Goal: Find specific page/section: Find specific page/section

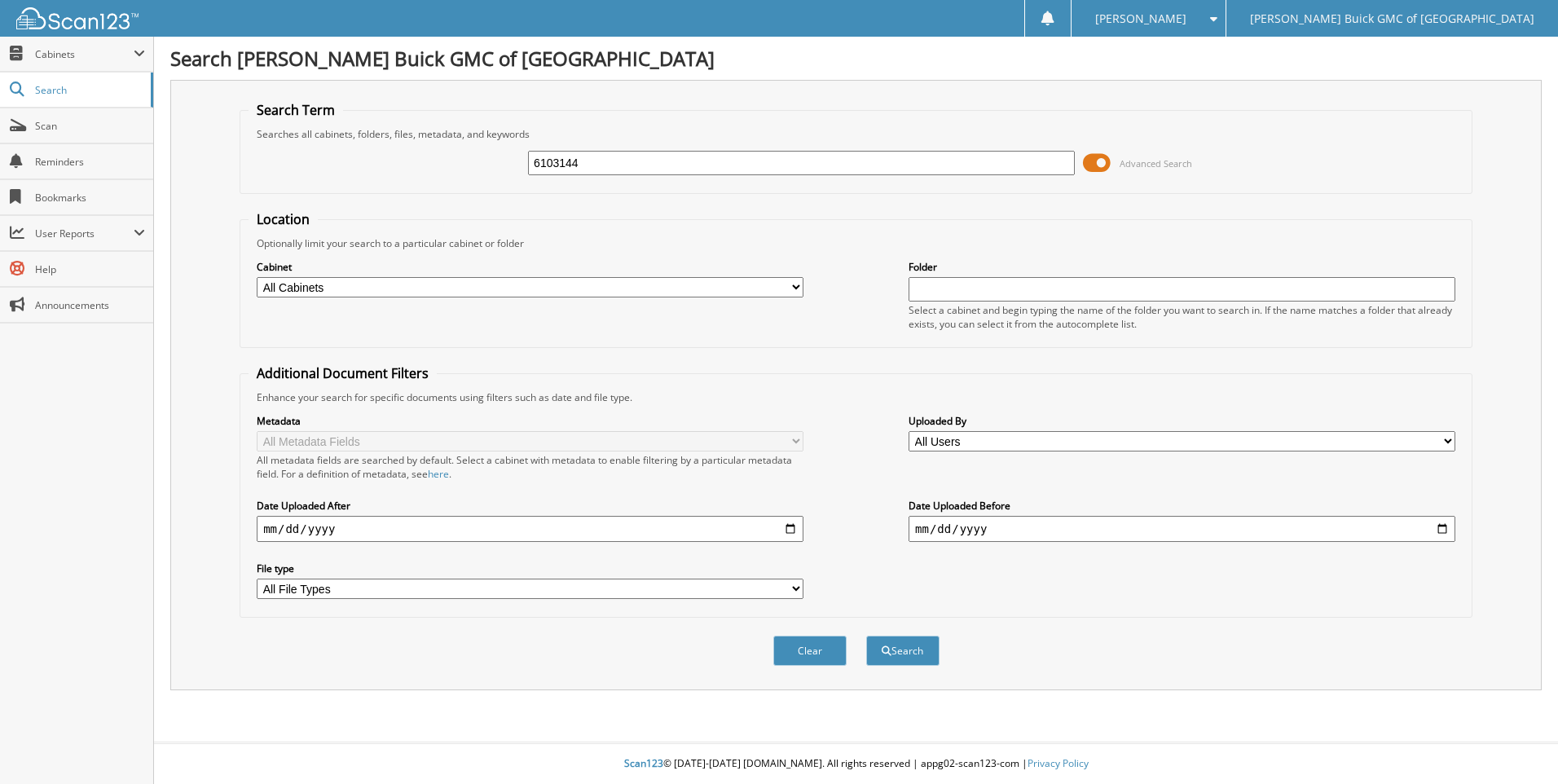
type input "6103144"
click at [866, 635] on button "Search" at bounding box center [903, 650] width 73 height 30
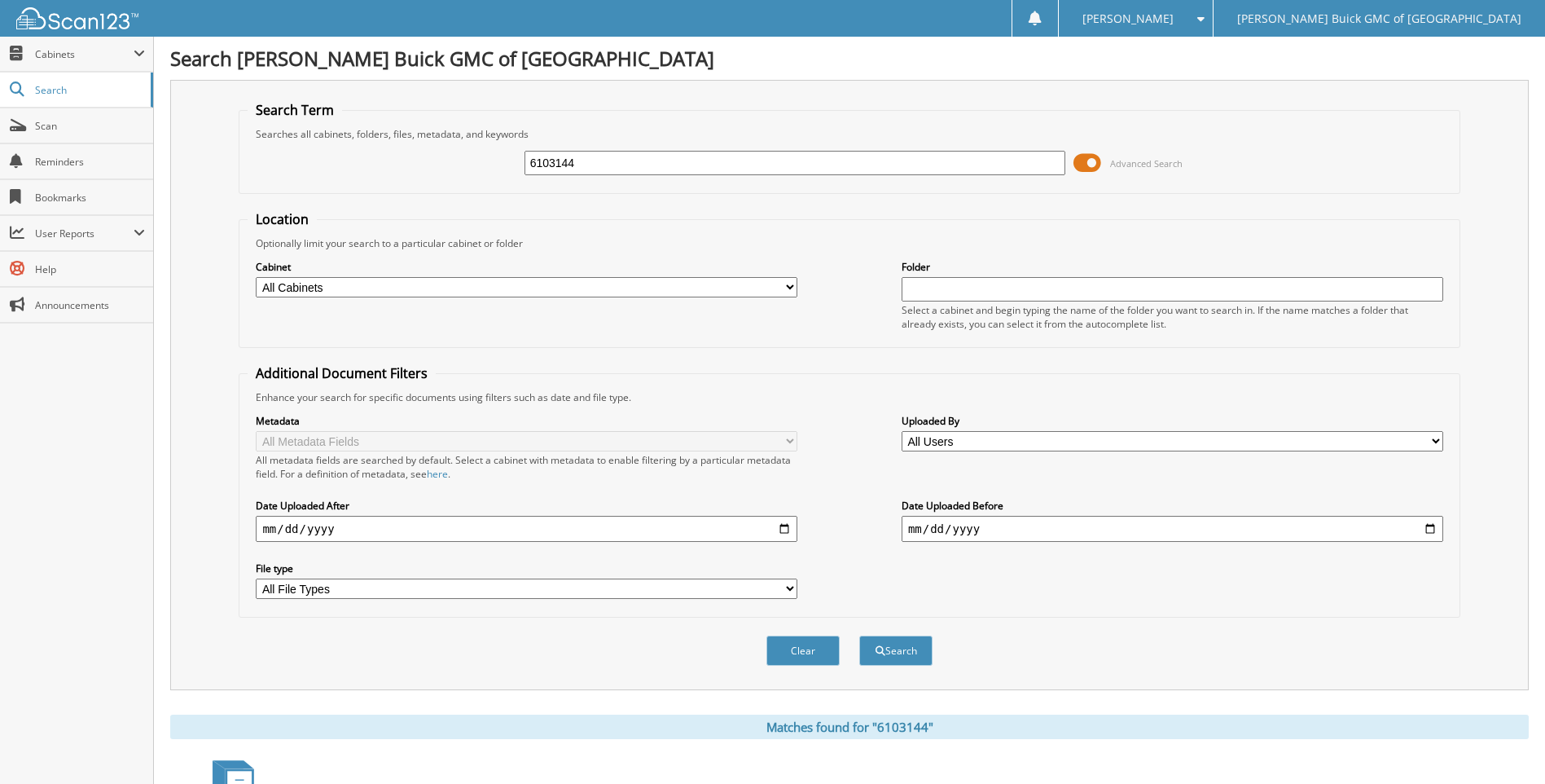
click at [717, 155] on input "6103144" at bounding box center [795, 163] width 542 height 25
type input "6103052"
click at [860, 635] on button "Search" at bounding box center [896, 650] width 73 height 30
click at [717, 156] on input "6103052" at bounding box center [795, 163] width 542 height 25
type input "6103182"
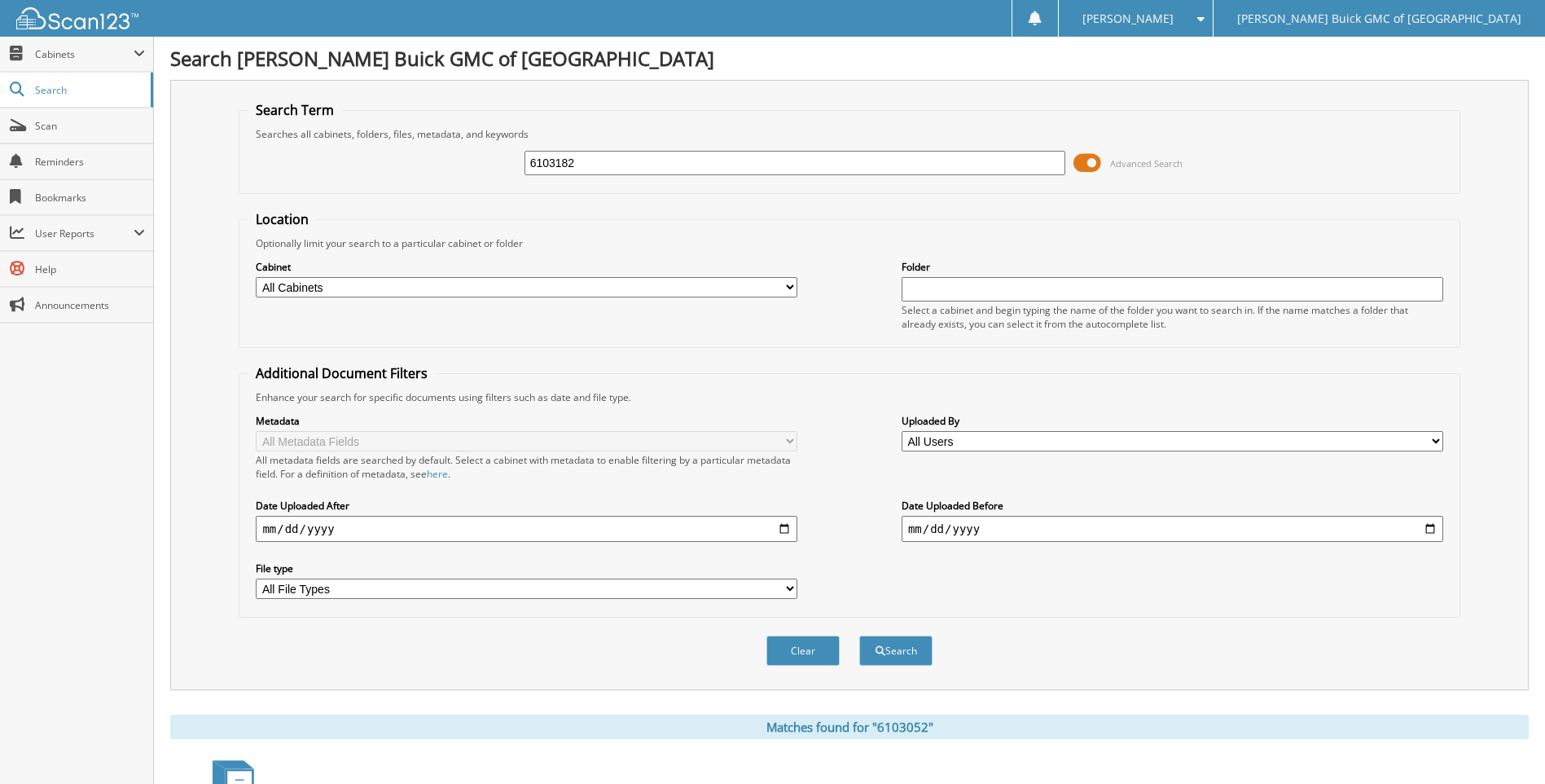
click at [860, 635] on button "Search" at bounding box center [896, 650] width 73 height 30
click at [717, 157] on input "6103182" at bounding box center [795, 163] width 542 height 25
type input "6103117"
click at [860, 635] on button "Search" at bounding box center [896, 650] width 73 height 30
click at [717, 157] on input "6103117" at bounding box center [795, 163] width 542 height 25
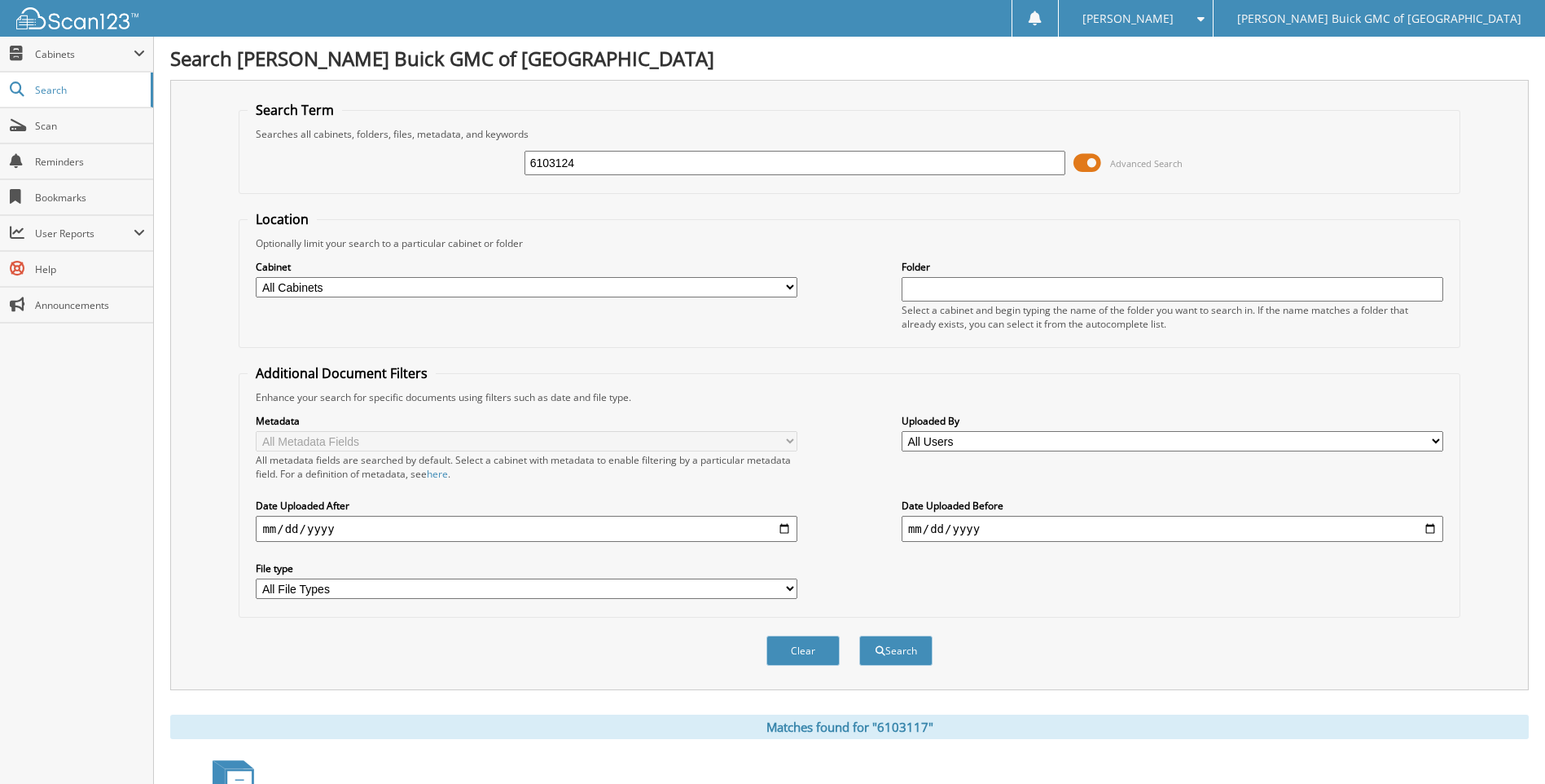
type input "6103124"
click at [860, 635] on button "Search" at bounding box center [896, 650] width 73 height 30
click at [717, 157] on input "6103124" at bounding box center [795, 163] width 542 height 25
type input "6102513"
click at [860, 635] on button "Search" at bounding box center [896, 650] width 73 height 30
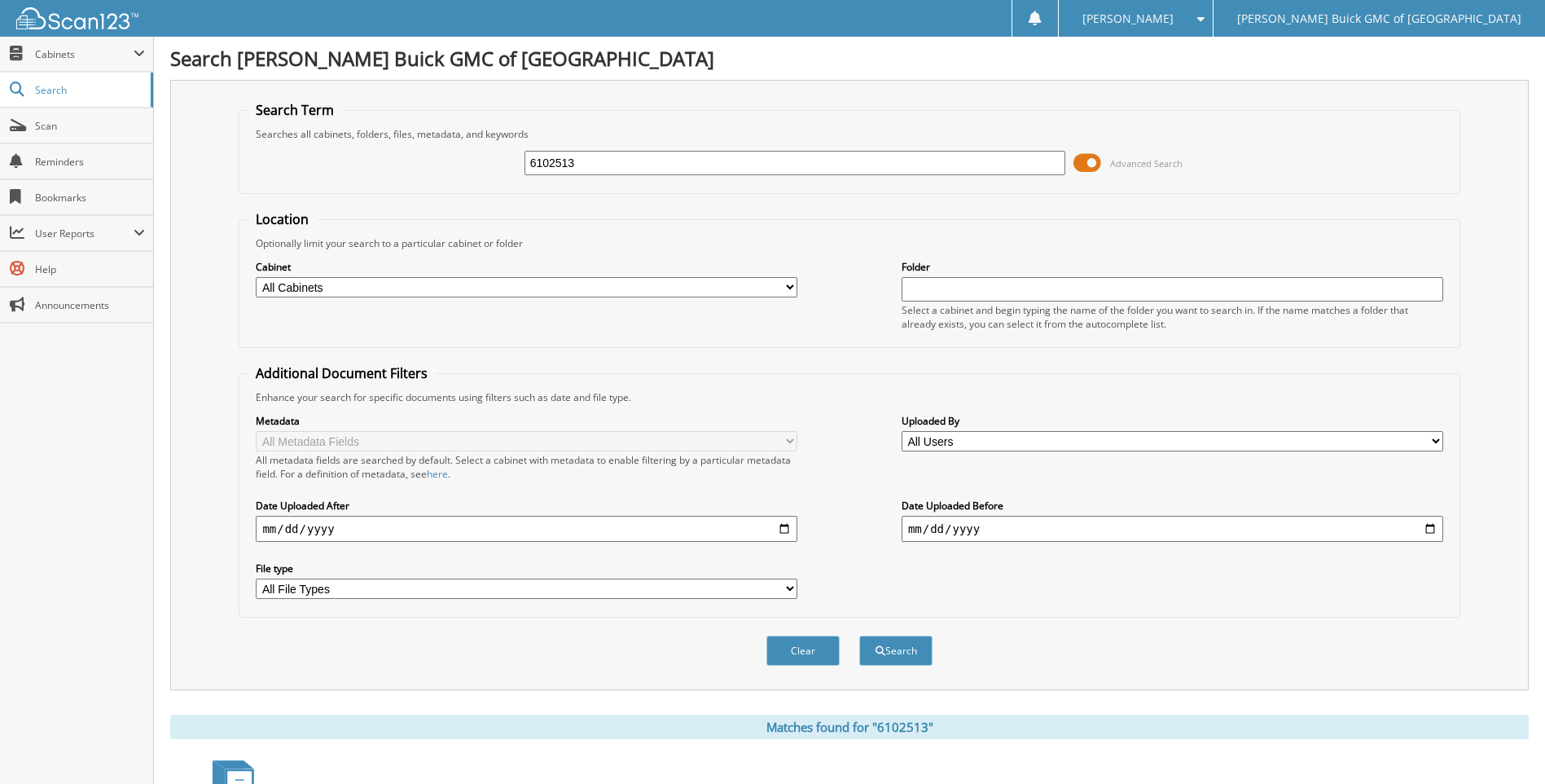
click at [717, 157] on input "6102513" at bounding box center [795, 163] width 542 height 25
type input "6103095"
click at [860, 635] on button "Search" at bounding box center [896, 650] width 73 height 30
click at [717, 157] on input "6103095" at bounding box center [795, 163] width 542 height 25
type input "6103105"
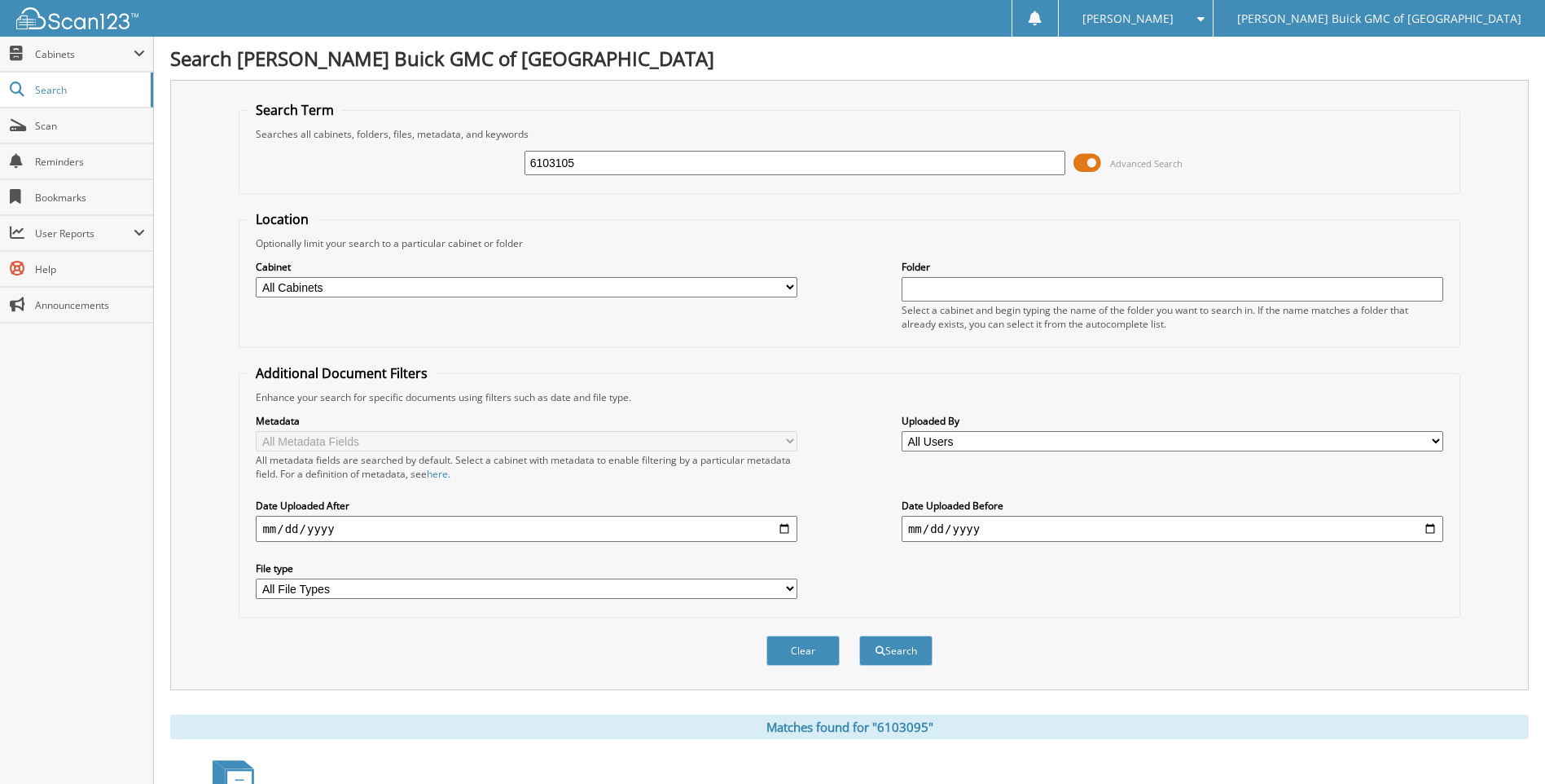
click at [860, 635] on button "Search" at bounding box center [896, 650] width 73 height 30
click at [717, 157] on input "6103105" at bounding box center [795, 163] width 542 height 25
type input "6103078"
click at [860, 635] on button "Search" at bounding box center [896, 650] width 73 height 30
click at [717, 157] on input "6103078" at bounding box center [795, 163] width 542 height 25
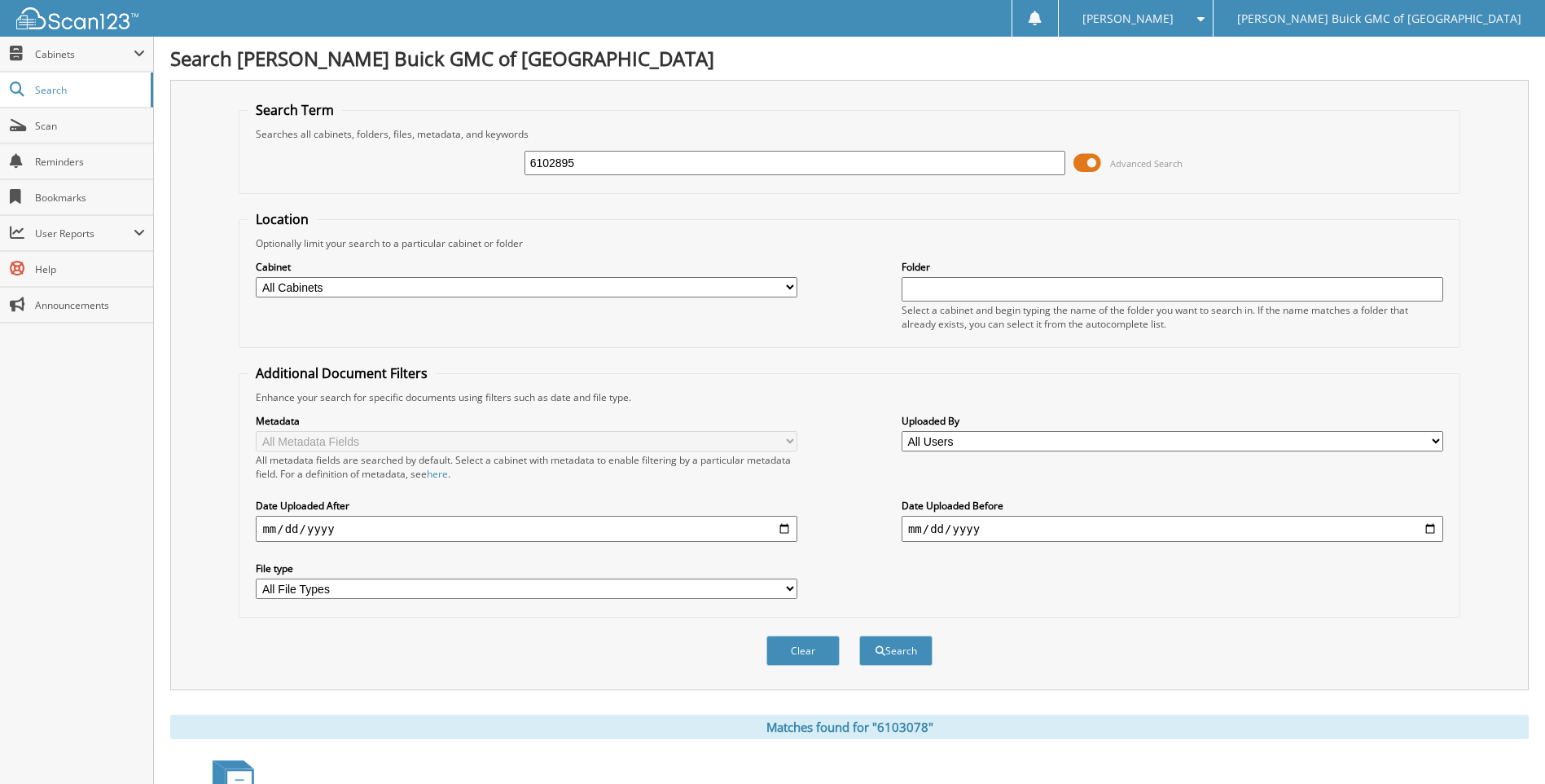
type input "6102895"
click at [860, 635] on button "Search" at bounding box center [896, 650] width 73 height 30
click at [717, 157] on input "6102895" at bounding box center [795, 163] width 542 height 25
type input "6103161"
click at [860, 635] on button "Search" at bounding box center [896, 650] width 73 height 30
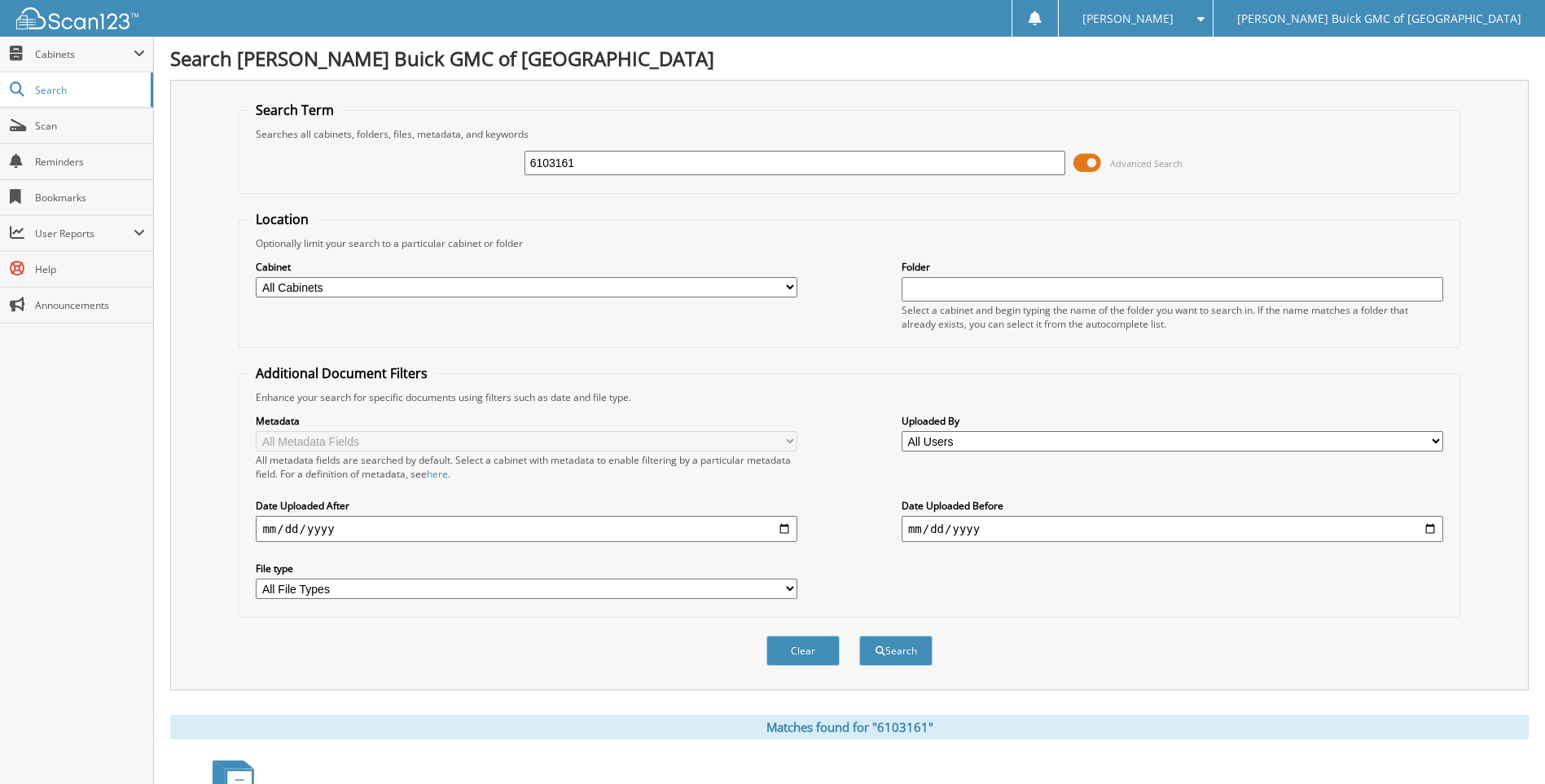
click at [717, 157] on input "6103161" at bounding box center [795, 163] width 542 height 25
type input "6103087"
click at [860, 635] on button "Search" at bounding box center [896, 650] width 73 height 30
click at [717, 157] on input "6103087" at bounding box center [795, 163] width 542 height 25
type input "6103188"
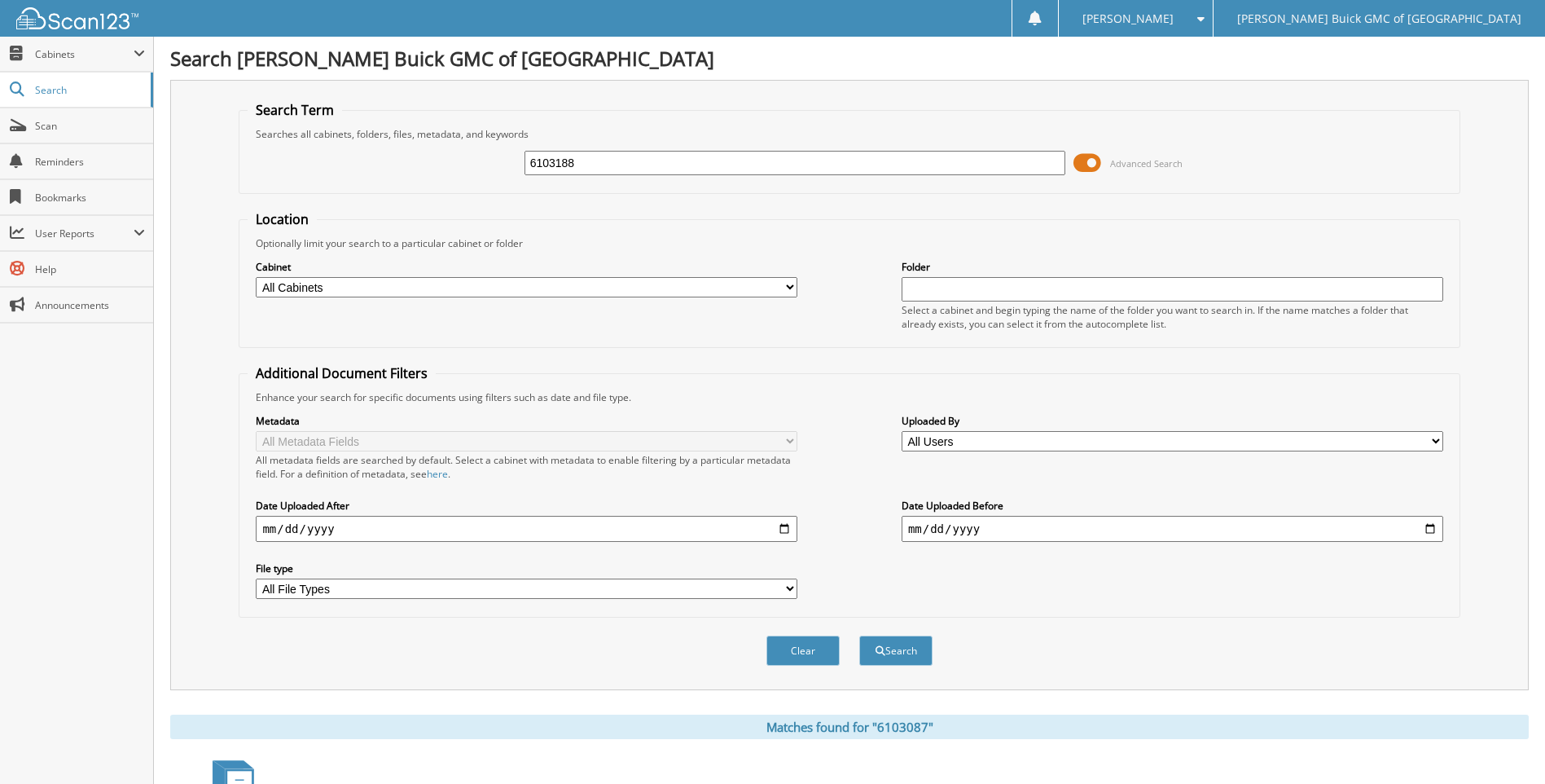
click at [860, 635] on button "Search" at bounding box center [896, 650] width 73 height 30
click at [717, 157] on input "6103188" at bounding box center [795, 163] width 542 height 25
type input "6103162"
click at [860, 635] on button "Search" at bounding box center [896, 650] width 73 height 30
click at [717, 157] on input "6103162" at bounding box center [795, 163] width 542 height 25
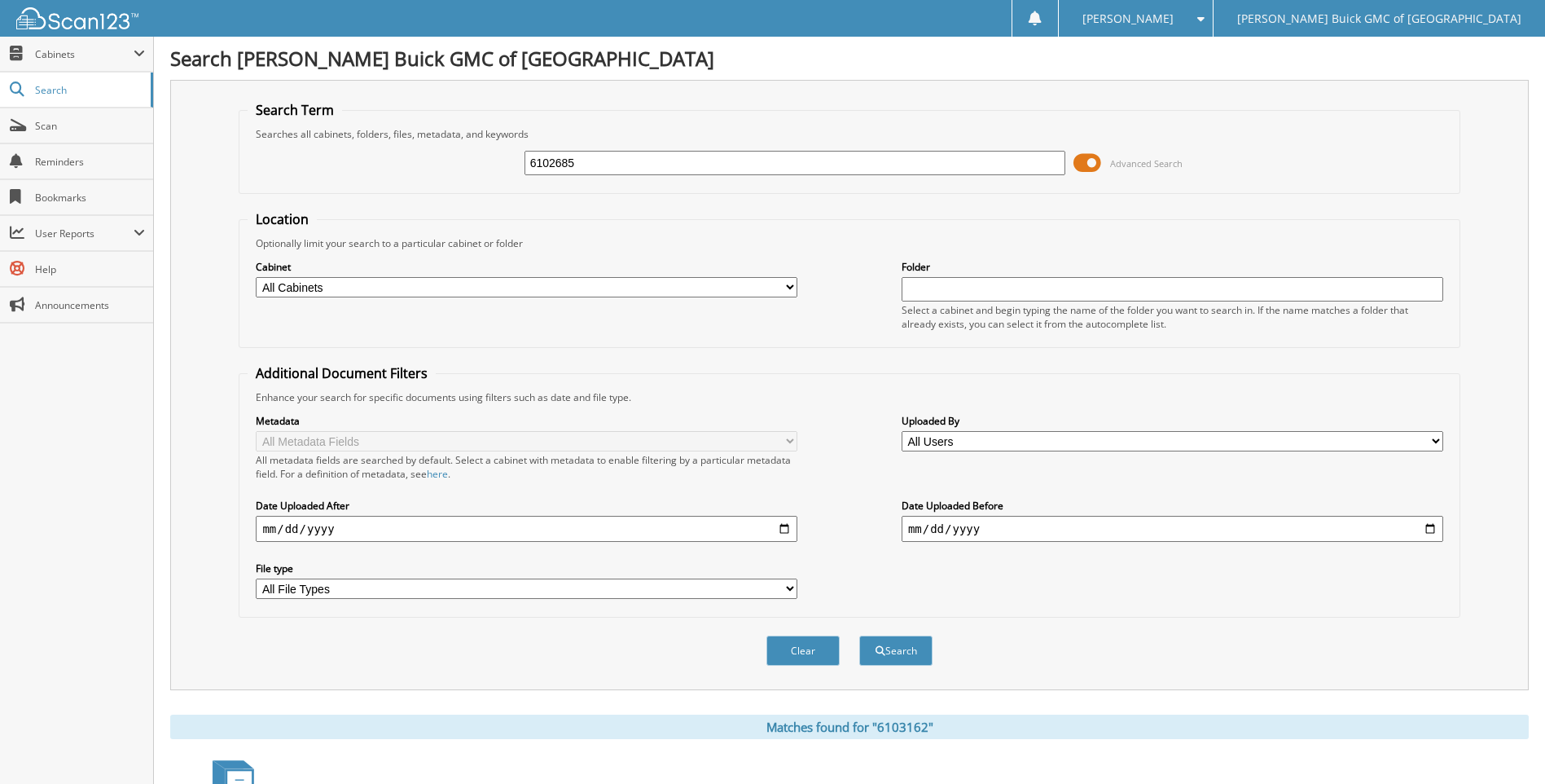
type input "6102685"
click at [860, 635] on button "Search" at bounding box center [896, 650] width 73 height 30
click at [717, 157] on input "6102685" at bounding box center [795, 163] width 542 height 25
type input "6103037"
click at [860, 635] on button "Search" at bounding box center [896, 650] width 73 height 30
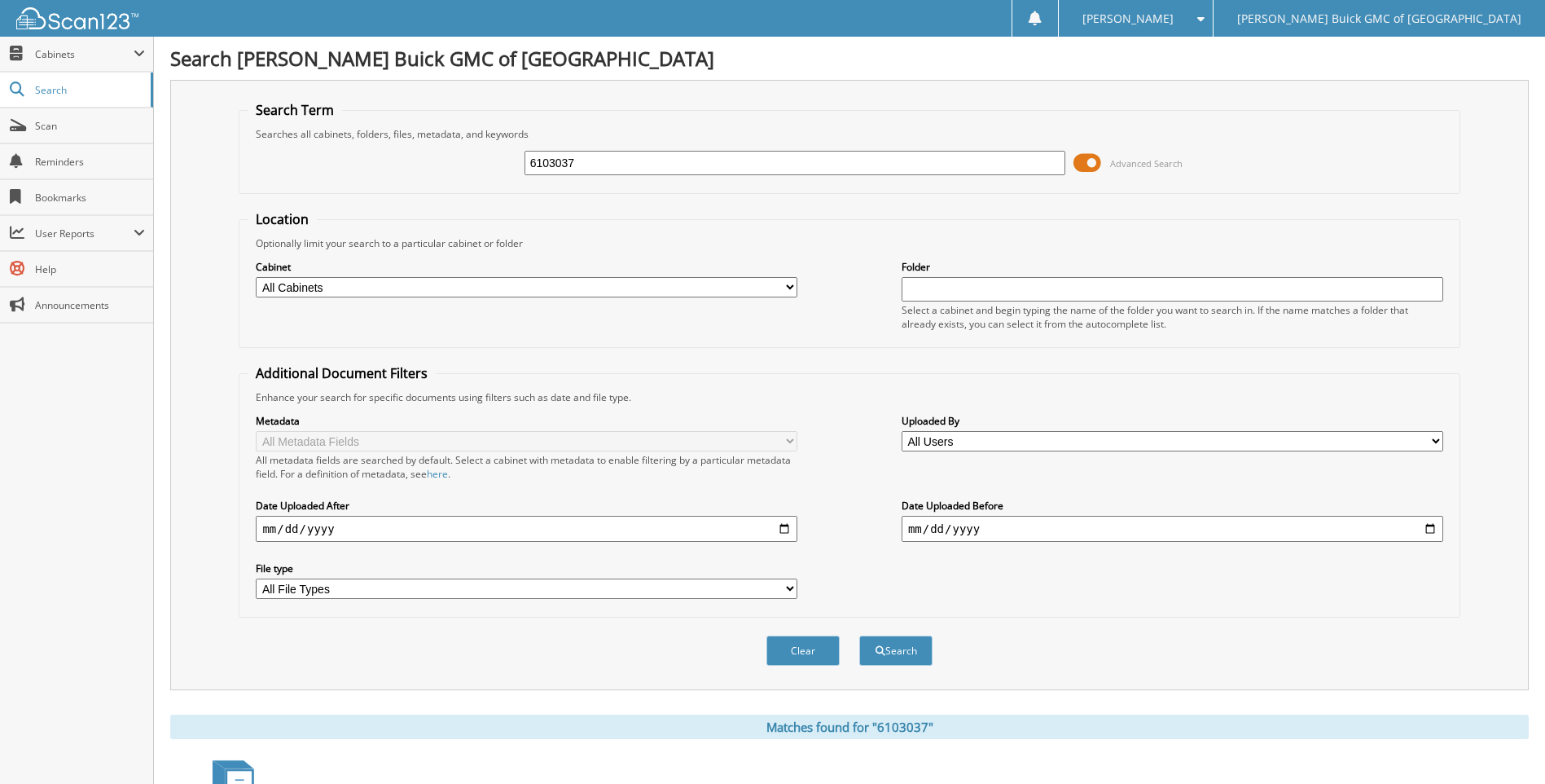
click at [717, 157] on input "6103037" at bounding box center [795, 163] width 542 height 25
type input "6103085"
click at [860, 635] on button "Search" at bounding box center [896, 650] width 73 height 30
drag, startPoint x: 0, startPoint y: 0, endPoint x: 717, endPoint y: 157, distance: 734.0
click at [717, 157] on input "6103085" at bounding box center [795, 163] width 542 height 25
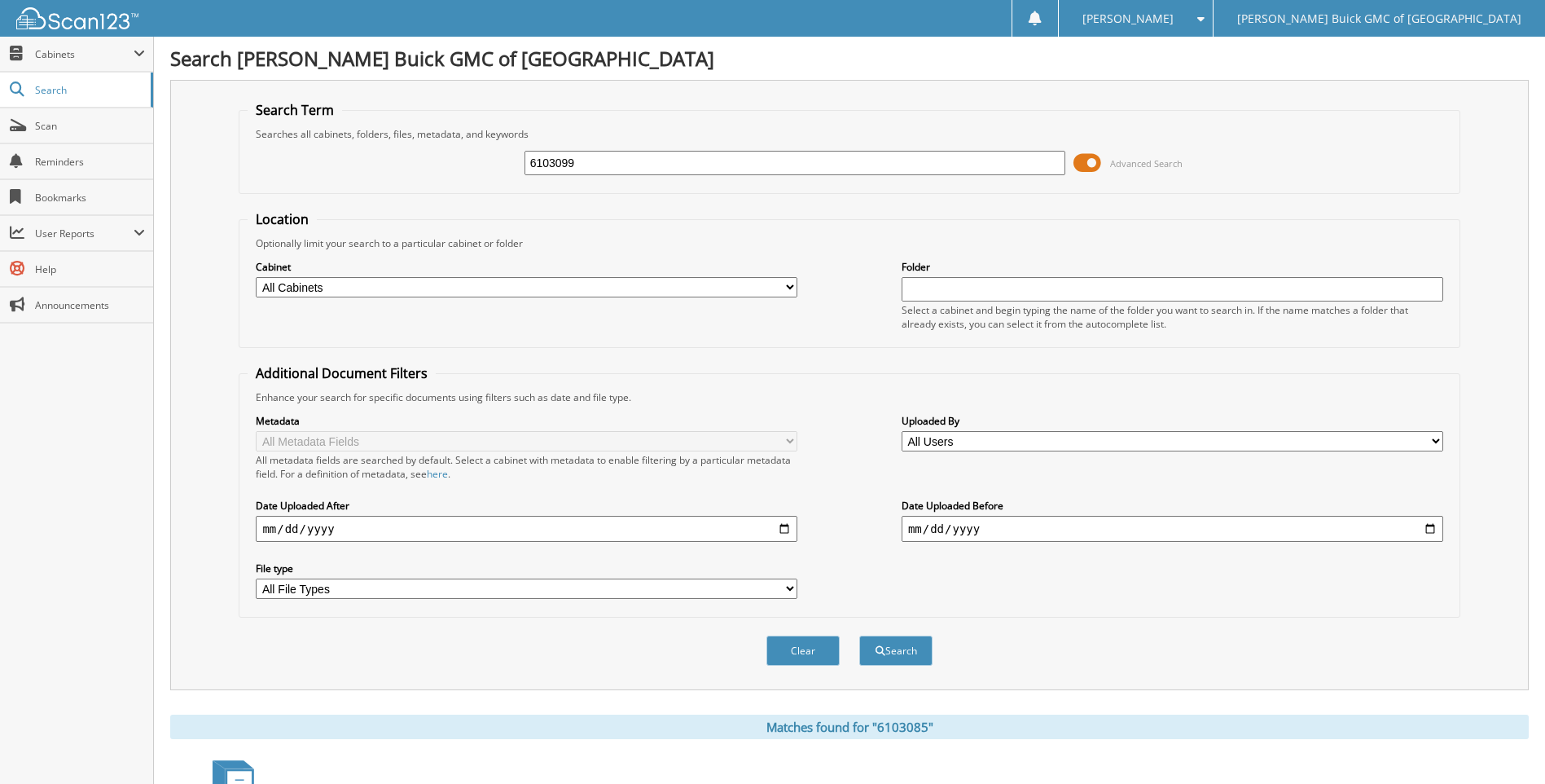
type input "6103099"
click at [860, 635] on button "Search" at bounding box center [896, 650] width 73 height 30
click at [717, 157] on input "6103099" at bounding box center [795, 163] width 542 height 25
type input "6102906"
click at [860, 635] on button "Search" at bounding box center [896, 650] width 73 height 30
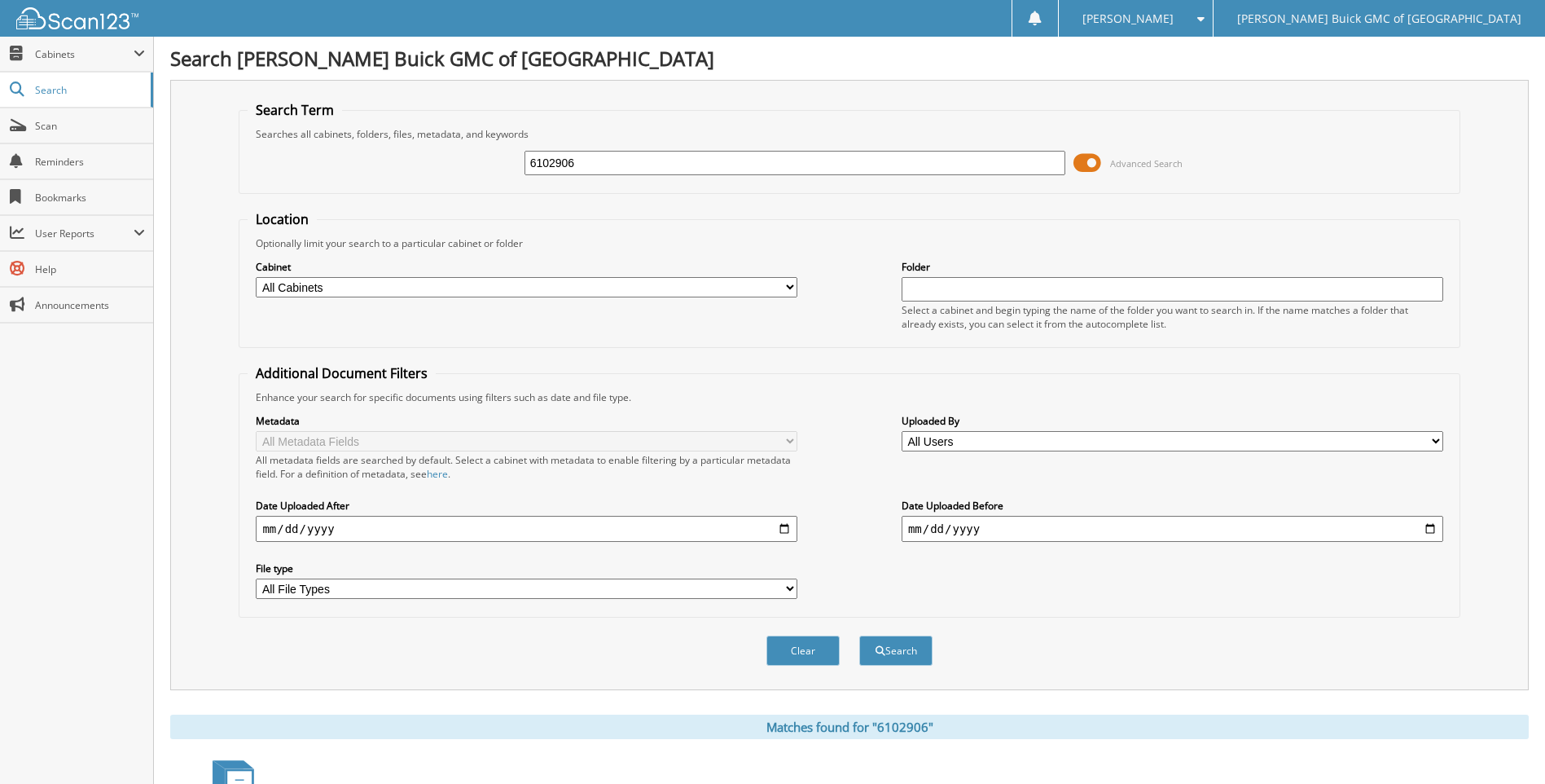
click at [717, 157] on input "6102906" at bounding box center [795, 163] width 542 height 25
type input "6103076"
click at [860, 635] on button "Search" at bounding box center [896, 650] width 73 height 30
click at [717, 157] on input "6103076" at bounding box center [795, 163] width 542 height 25
type input "6102483"
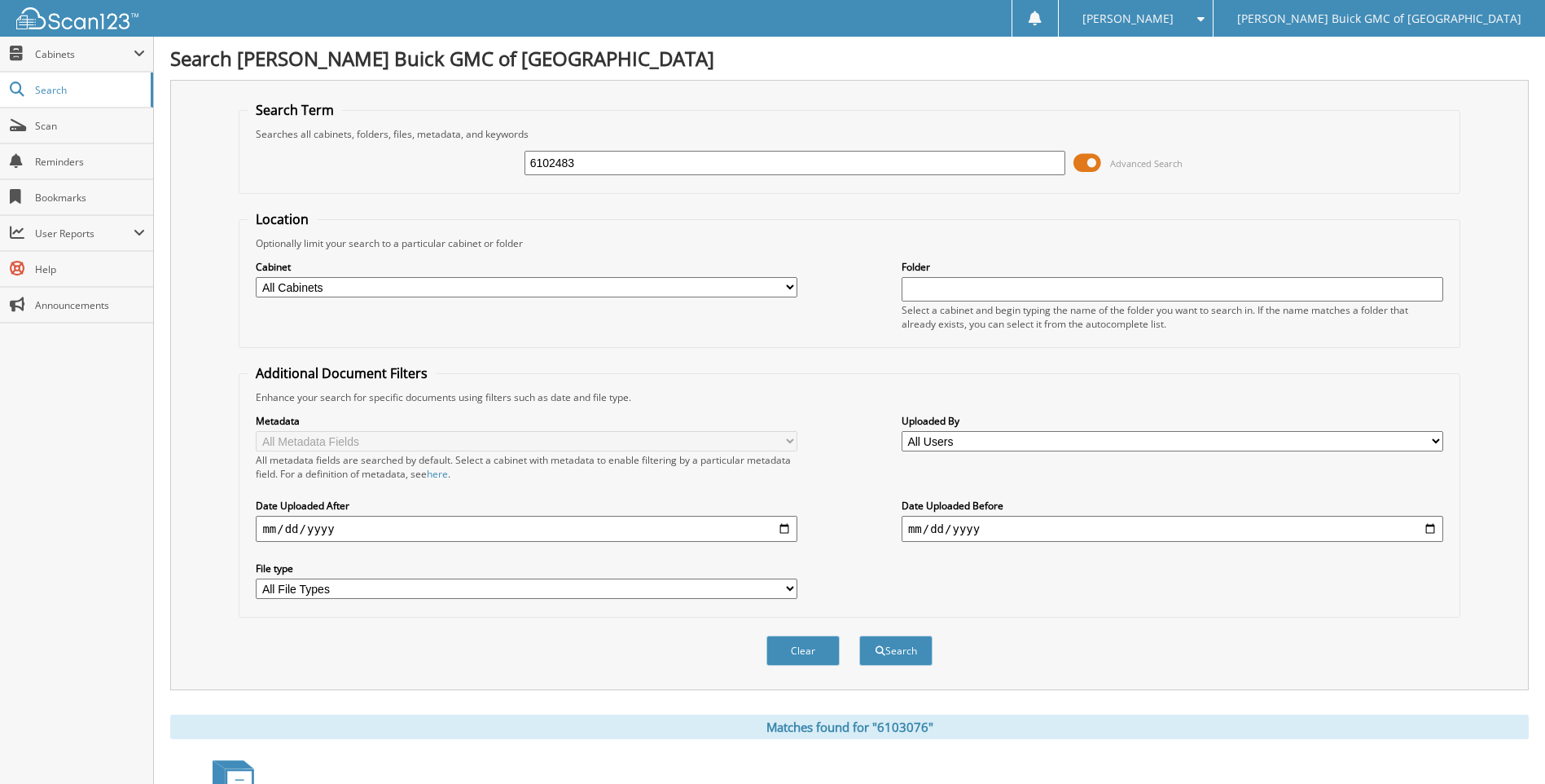
click at [860, 635] on button "Search" at bounding box center [896, 650] width 73 height 30
drag, startPoint x: 0, startPoint y: 0, endPoint x: 717, endPoint y: 158, distance: 734.2
click at [717, 158] on input "6102483" at bounding box center [795, 163] width 542 height 25
type input "6102624"
click at [860, 635] on button "Search" at bounding box center [896, 650] width 73 height 30
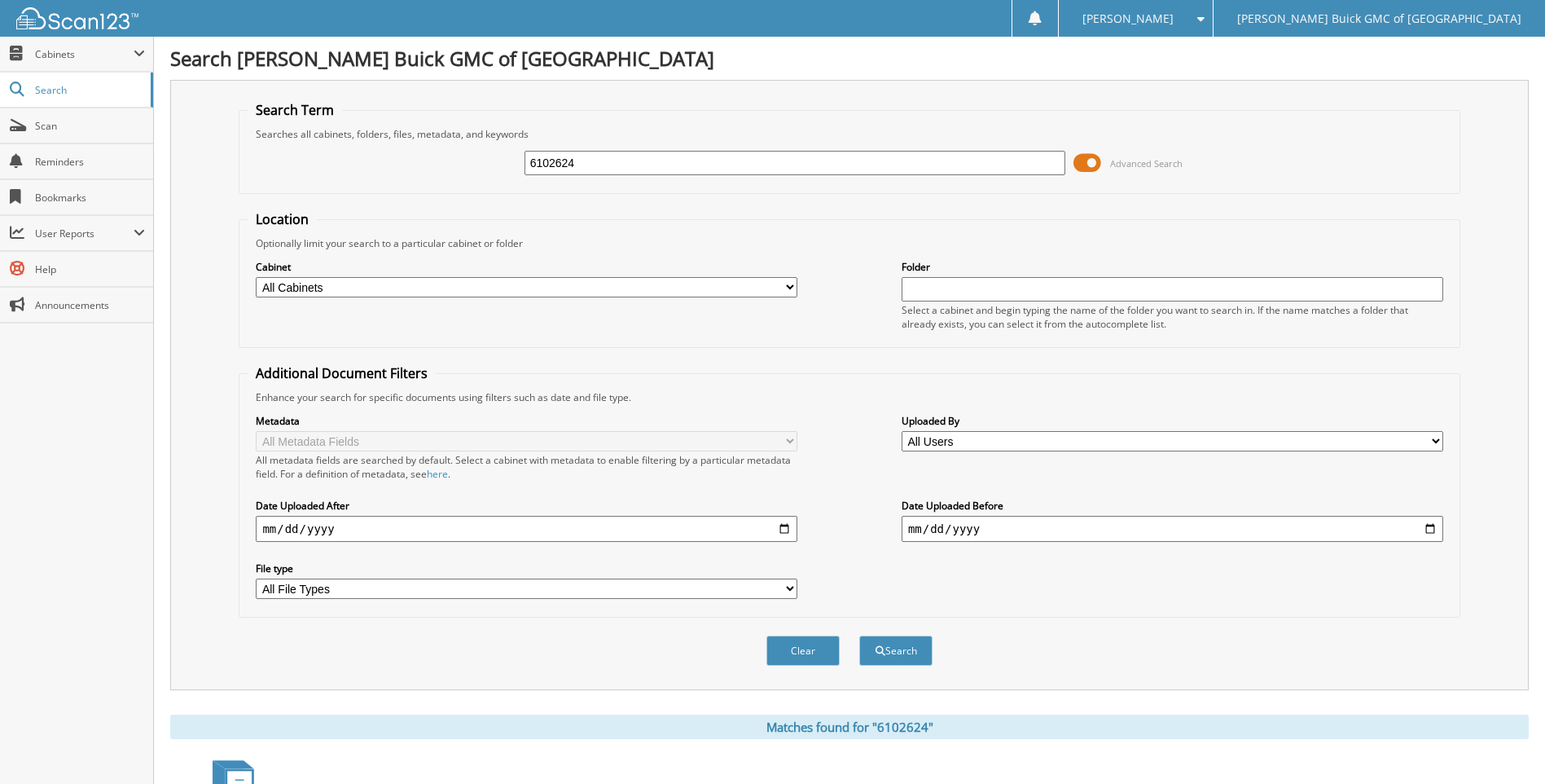
click at [717, 158] on input "6102624" at bounding box center [795, 163] width 542 height 25
type input "6102919"
click at [860, 635] on button "Search" at bounding box center [896, 650] width 73 height 30
click at [717, 158] on input "6102919" at bounding box center [795, 163] width 542 height 25
type input "6102902"
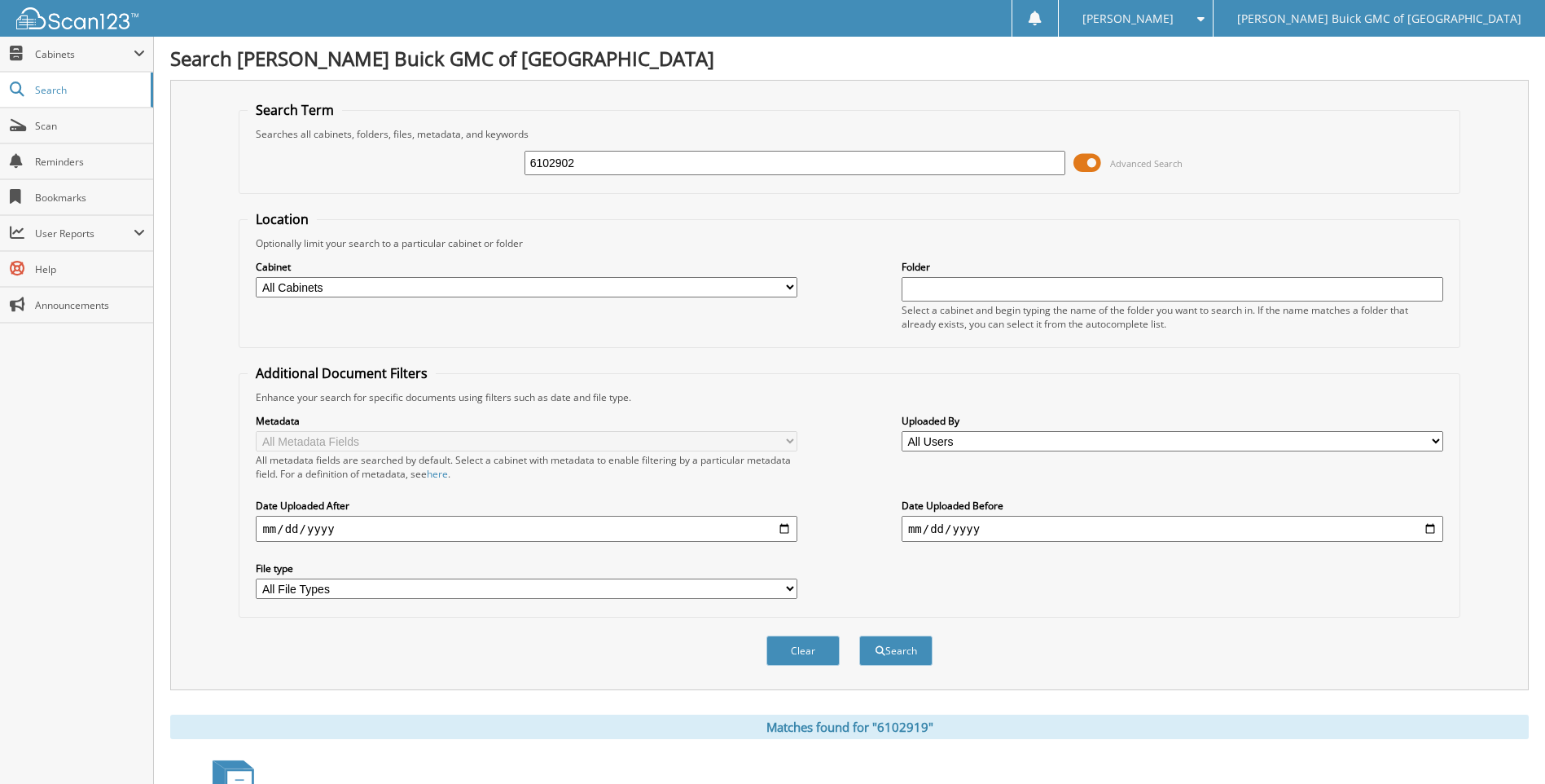
click at [860, 635] on button "Search" at bounding box center [896, 650] width 73 height 30
click at [717, 158] on input "6102902" at bounding box center [795, 163] width 542 height 25
type input "6103025"
click at [860, 635] on button "Search" at bounding box center [896, 650] width 73 height 30
click at [717, 158] on input "6103025" at bounding box center [795, 163] width 542 height 25
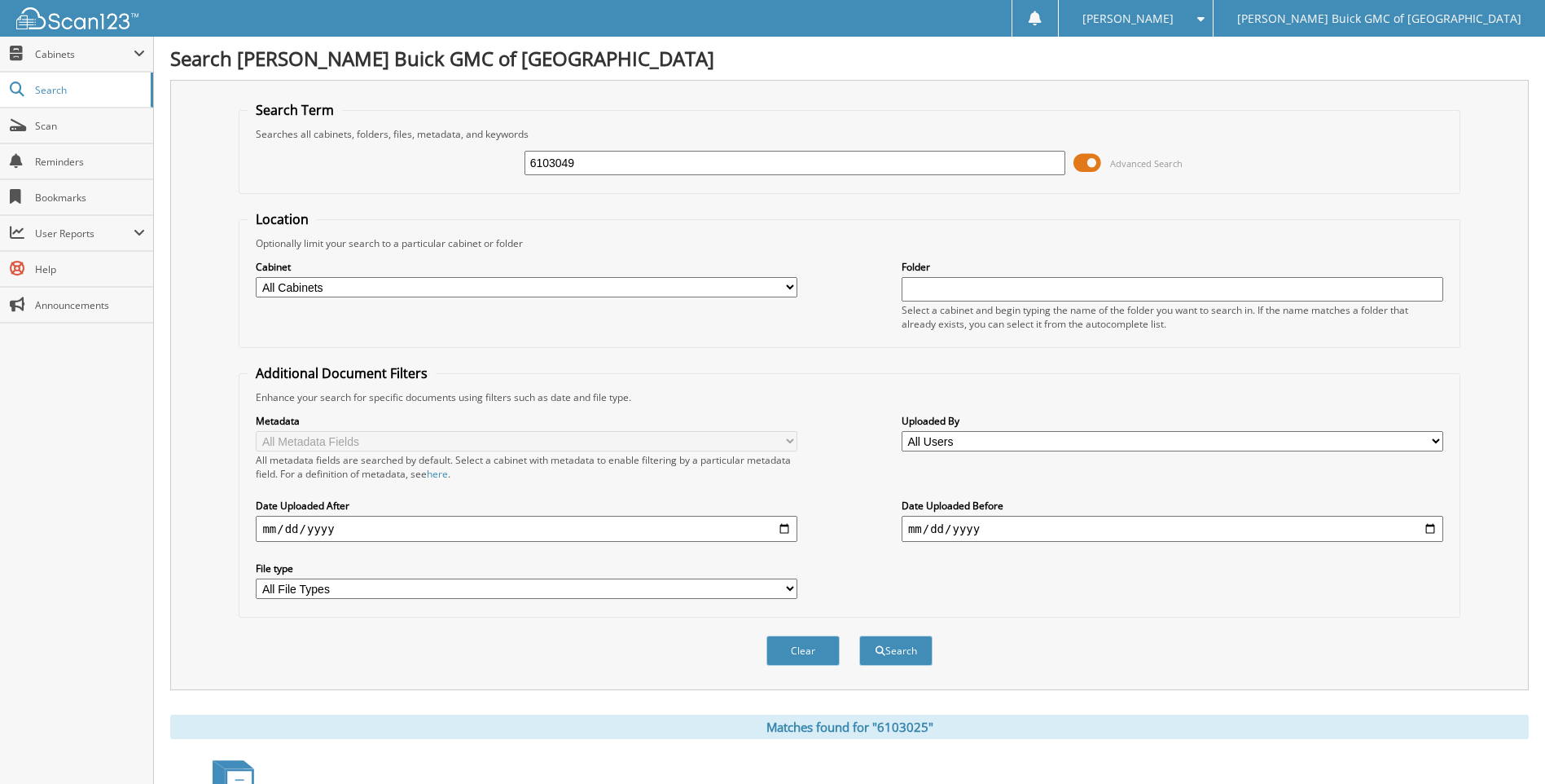
type input "6103049"
click at [860, 635] on button "Search" at bounding box center [896, 650] width 73 height 30
click at [717, 158] on input "6103049" at bounding box center [795, 163] width 542 height 25
type input "6103148"
click at [860, 635] on button "Search" at bounding box center [896, 650] width 73 height 30
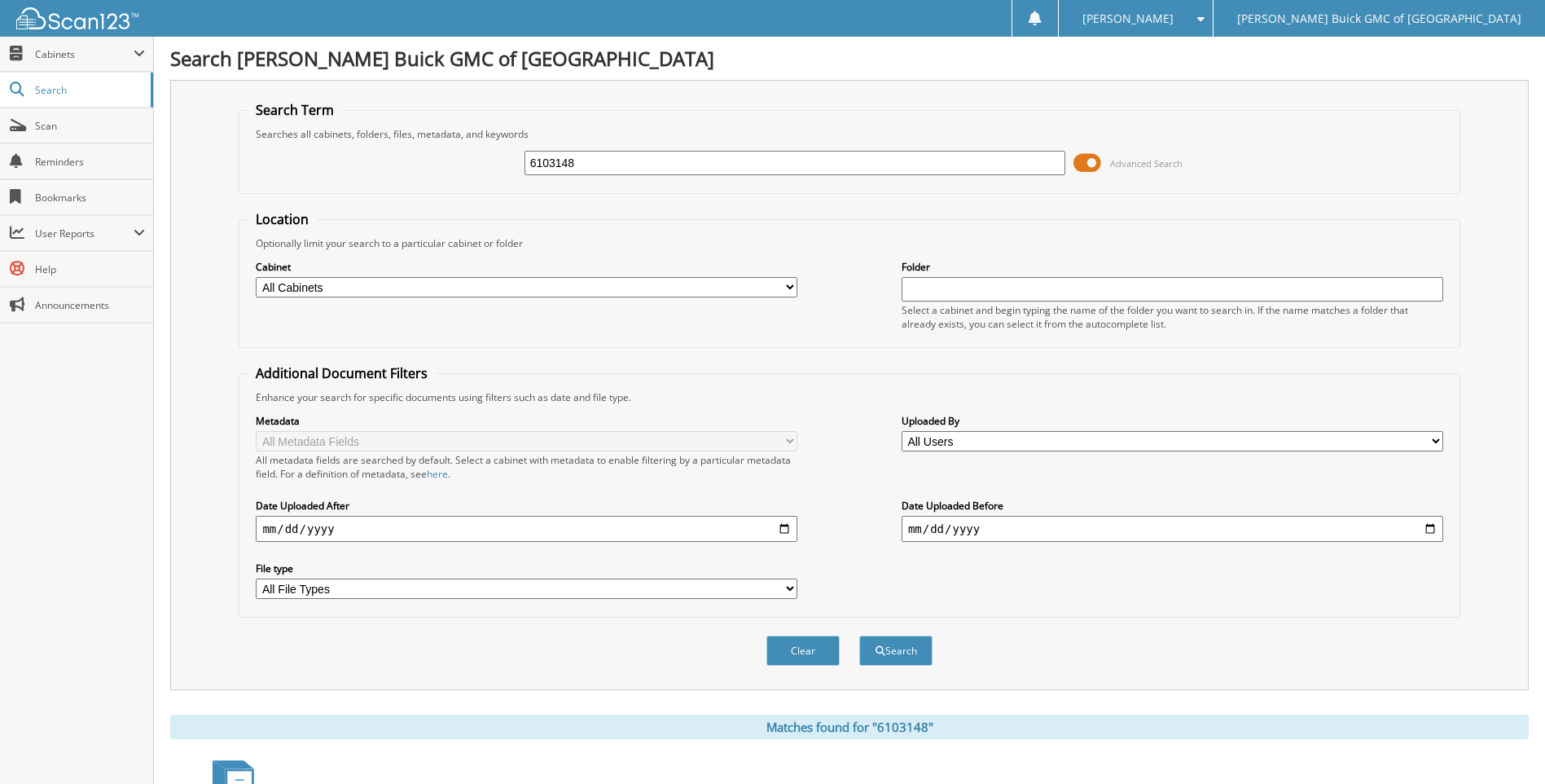
click at [717, 158] on input "6103148" at bounding box center [795, 163] width 542 height 25
type input "6102621"
click at [860, 635] on button "Search" at bounding box center [896, 650] width 73 height 30
click at [717, 158] on input "6102621" at bounding box center [795, 163] width 542 height 25
type input "6101999"
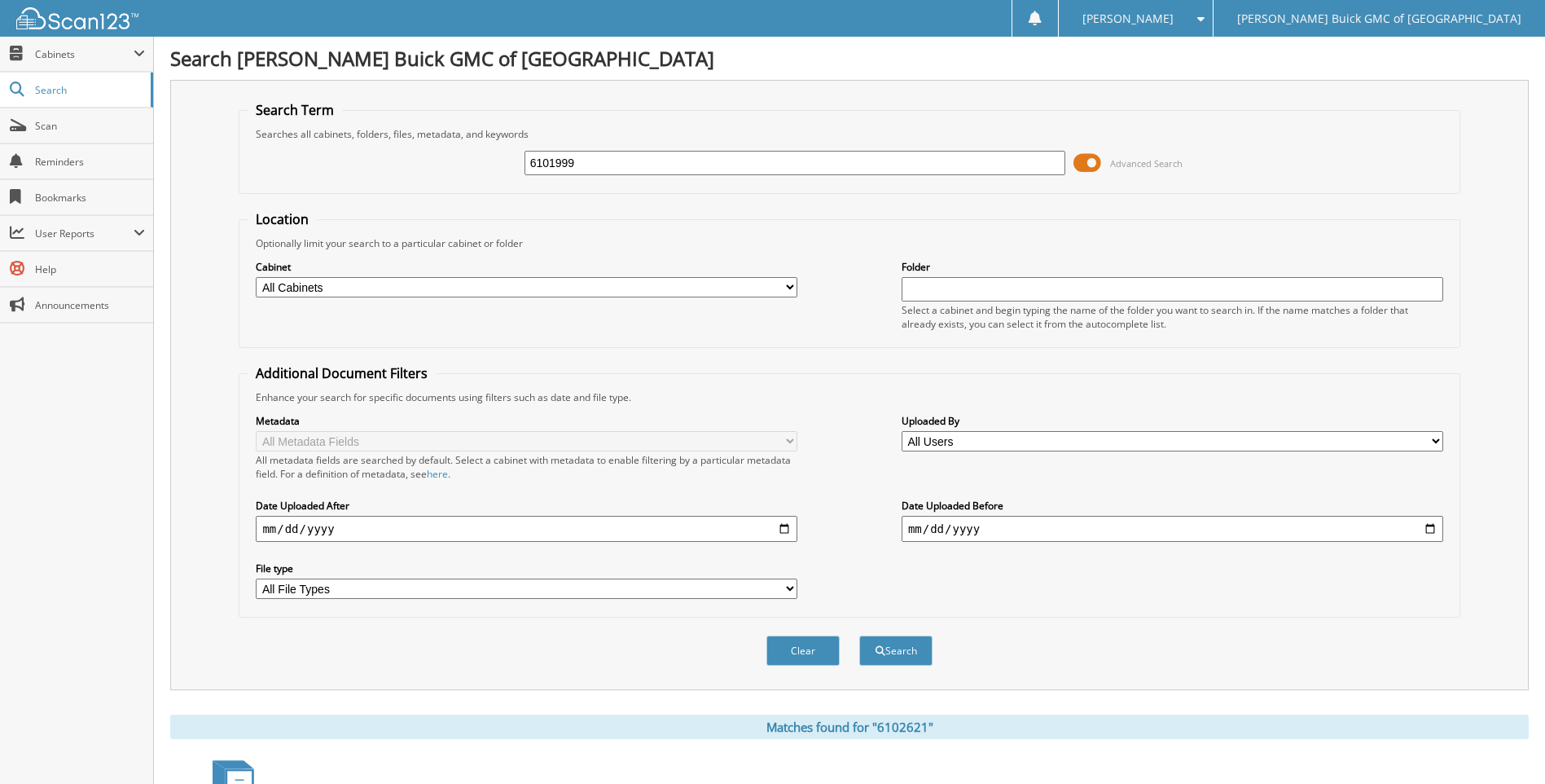
click at [860, 635] on button "Search" at bounding box center [896, 650] width 73 height 30
click at [717, 158] on input "6101999" at bounding box center [795, 163] width 542 height 25
type input "6103060"
click at [860, 635] on button "Search" at bounding box center [896, 650] width 73 height 30
click at [717, 158] on input "6103060" at bounding box center [795, 163] width 542 height 25
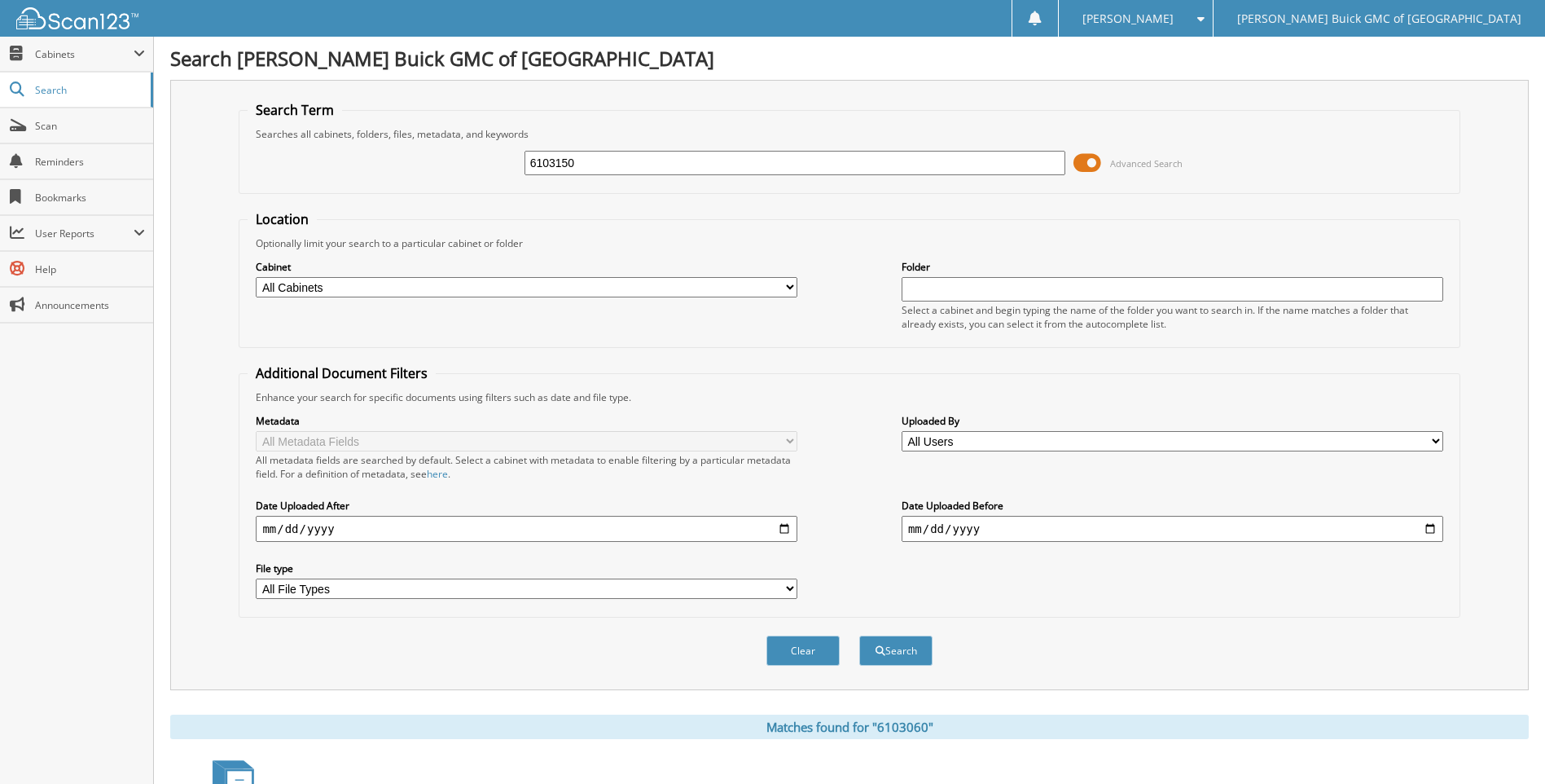
type input "6103150"
click at [860, 635] on button "Search" at bounding box center [896, 650] width 73 height 30
drag, startPoint x: 0, startPoint y: 0, endPoint x: 717, endPoint y: 158, distance: 734.2
click at [717, 158] on input "6103150" at bounding box center [795, 163] width 542 height 25
type input "6102014"
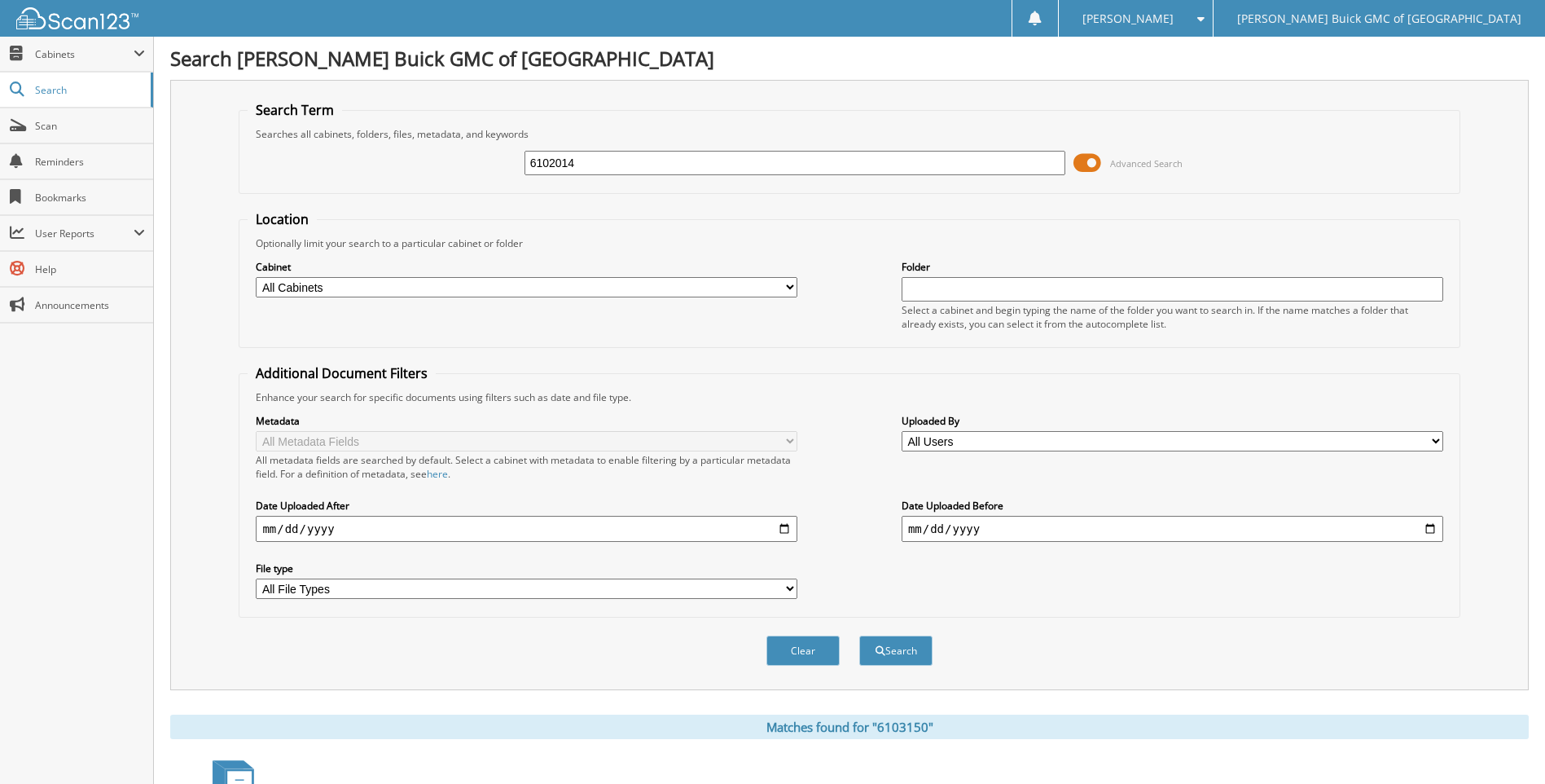
click at [860, 635] on button "Search" at bounding box center [896, 650] width 73 height 30
click at [717, 158] on input "6102014" at bounding box center [795, 163] width 542 height 25
type input "6103073"
click at [860, 635] on button "Search" at bounding box center [896, 650] width 73 height 30
click at [717, 158] on input "6103073" at bounding box center [795, 163] width 542 height 25
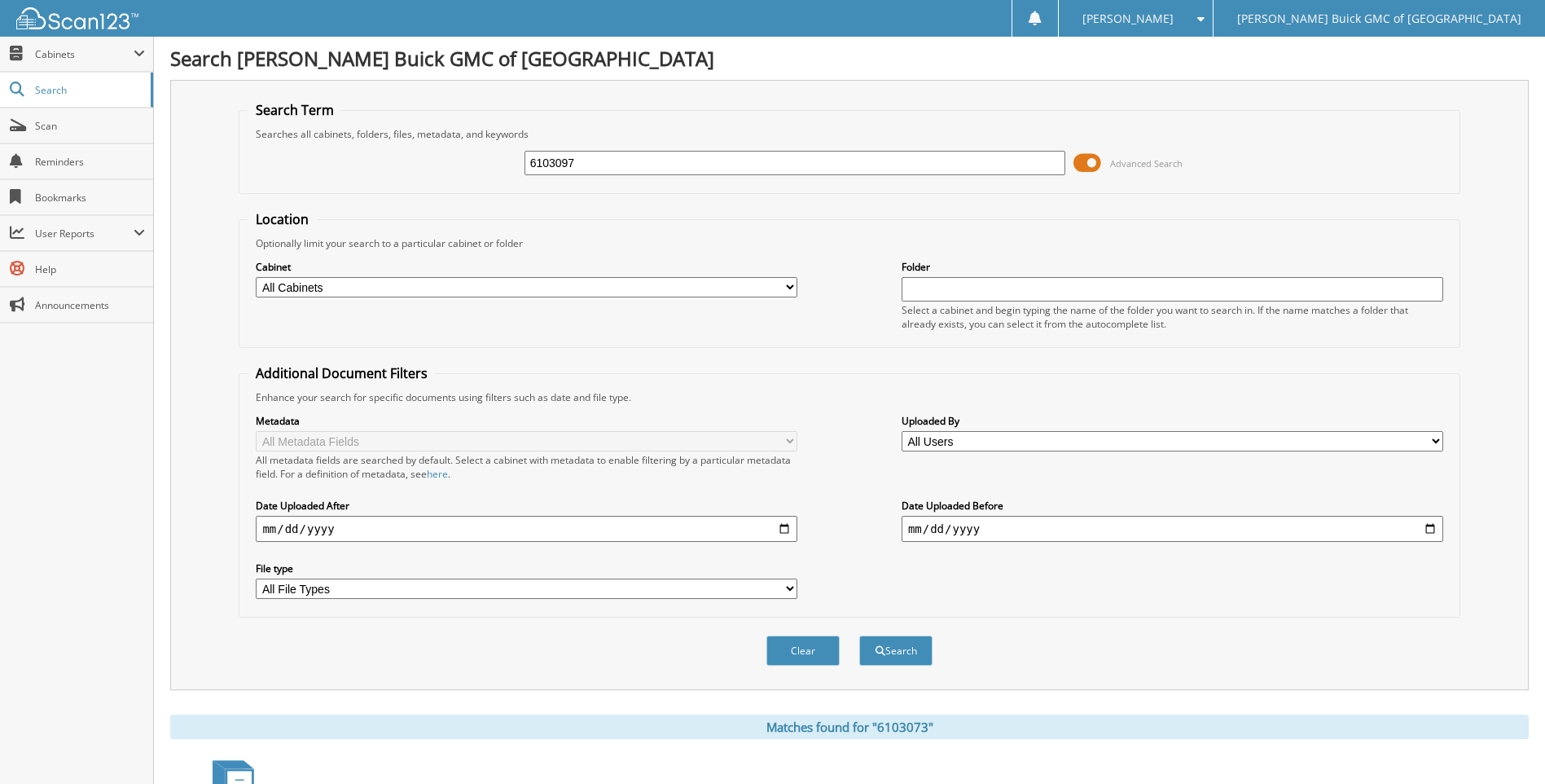
type input "6103097"
click at [860, 635] on button "Search" at bounding box center [896, 650] width 73 height 30
drag, startPoint x: 0, startPoint y: 0, endPoint x: 717, endPoint y: 158, distance: 734.2
click at [717, 158] on input "6103097" at bounding box center [795, 163] width 542 height 25
type input "6103059"
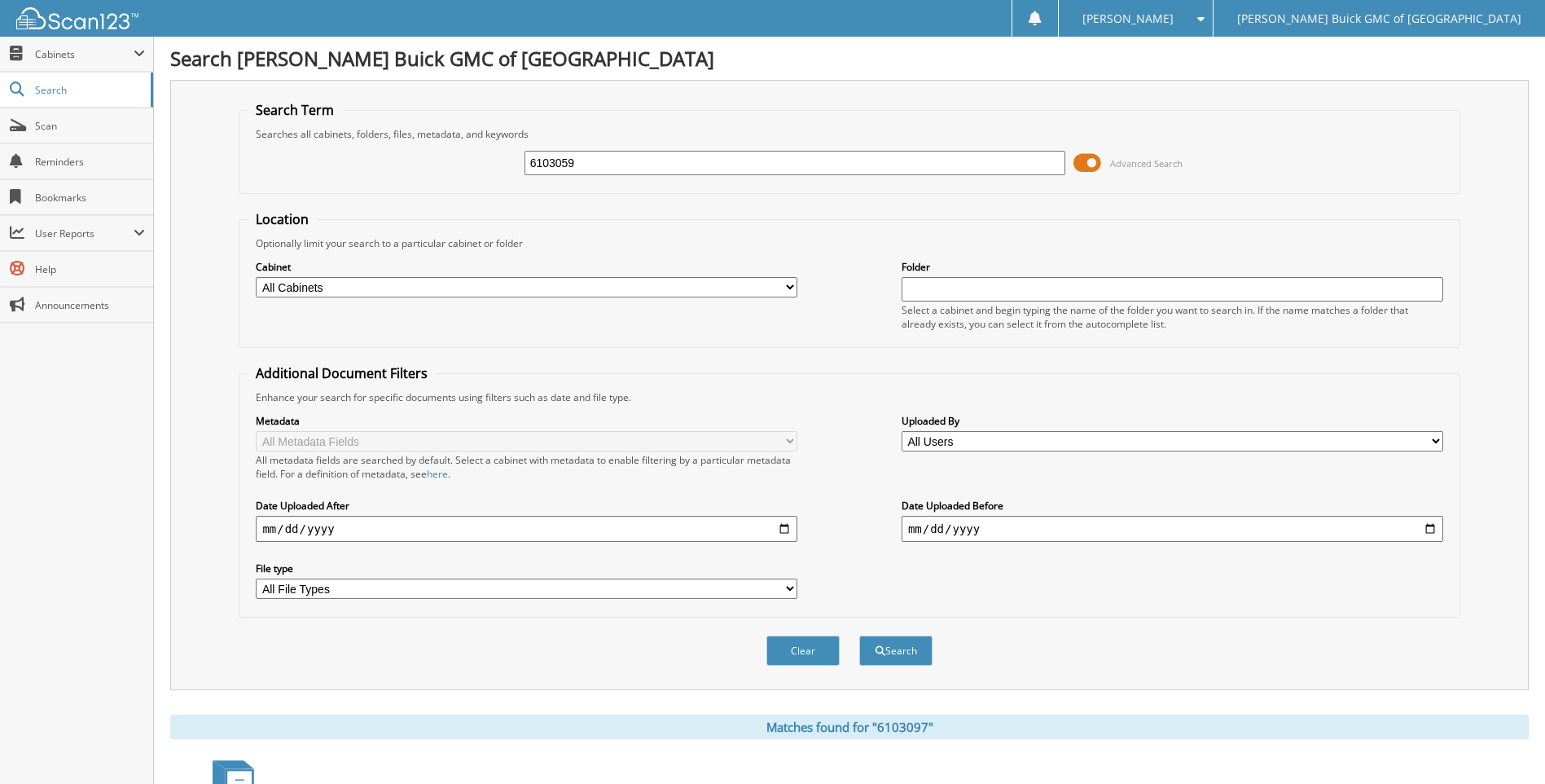
click at [860, 635] on button "Search" at bounding box center [896, 650] width 73 height 30
click at [717, 158] on input "6103059" at bounding box center [795, 163] width 542 height 25
type input "6102977"
click at [860, 635] on button "Search" at bounding box center [896, 650] width 73 height 30
click at [717, 158] on input "6102977" at bounding box center [795, 163] width 542 height 25
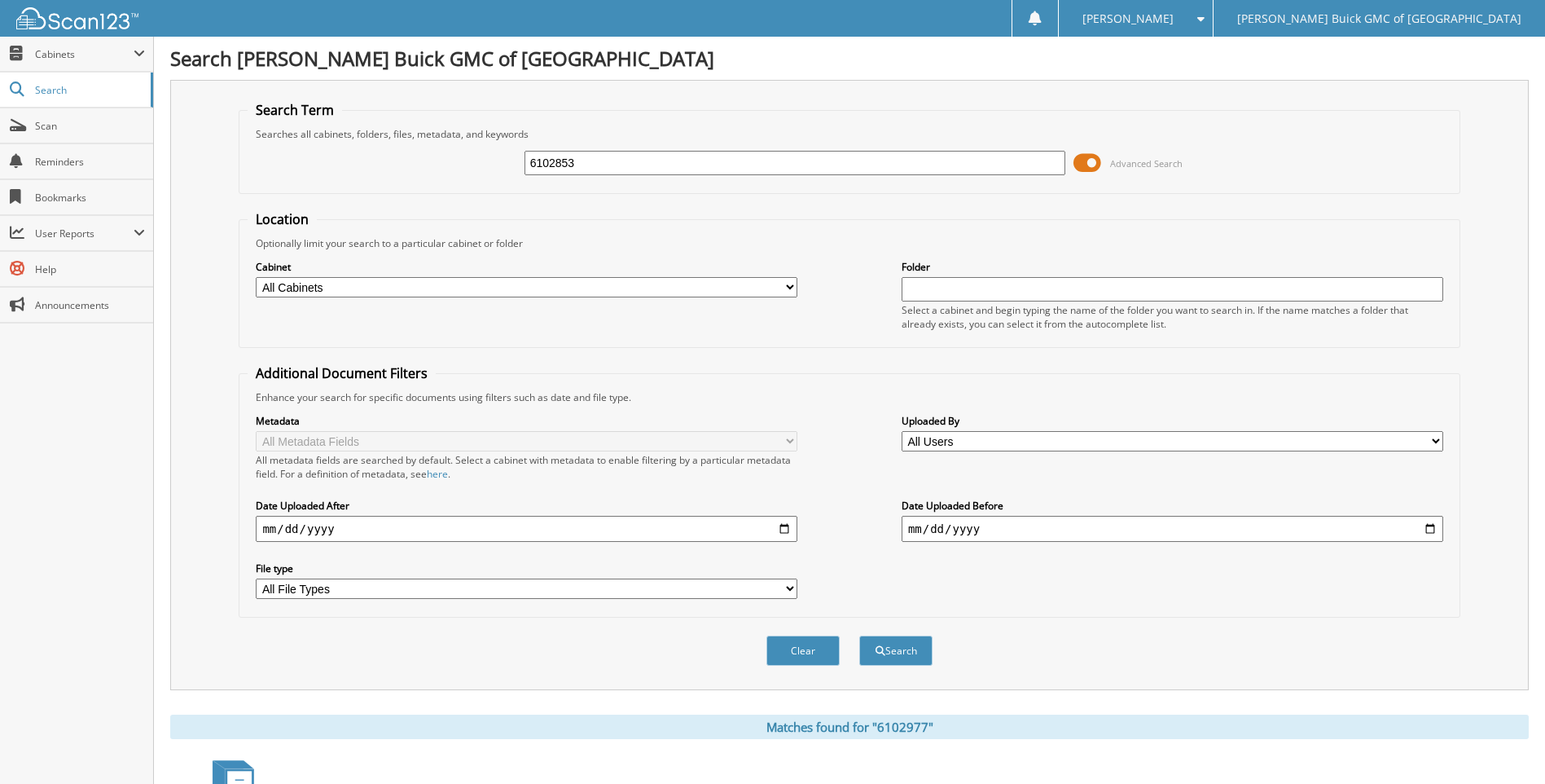
type input "6102853"
click at [860, 635] on button "Search" at bounding box center [896, 650] width 73 height 30
click at [717, 158] on input "6102853" at bounding box center [795, 163] width 542 height 25
type input "6102443"
click at [860, 635] on button "Search" at bounding box center [896, 650] width 73 height 30
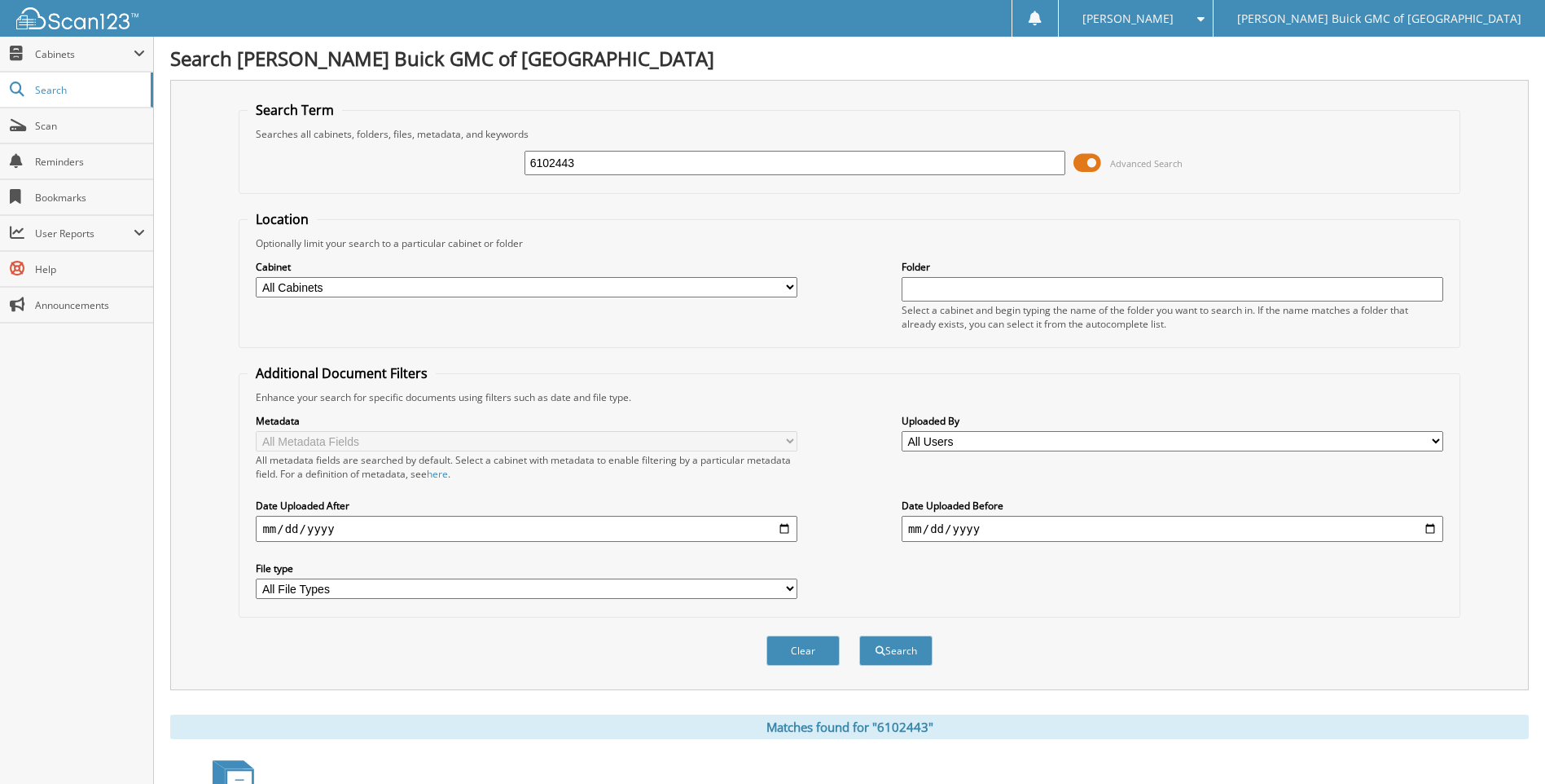
drag, startPoint x: 0, startPoint y: 0, endPoint x: 717, endPoint y: 158, distance: 734.2
click at [717, 158] on input "6102443" at bounding box center [795, 163] width 542 height 25
type input "6103012"
click at [860, 635] on button "Search" at bounding box center [896, 650] width 73 height 30
click at [717, 158] on input "6103012" at bounding box center [795, 163] width 542 height 25
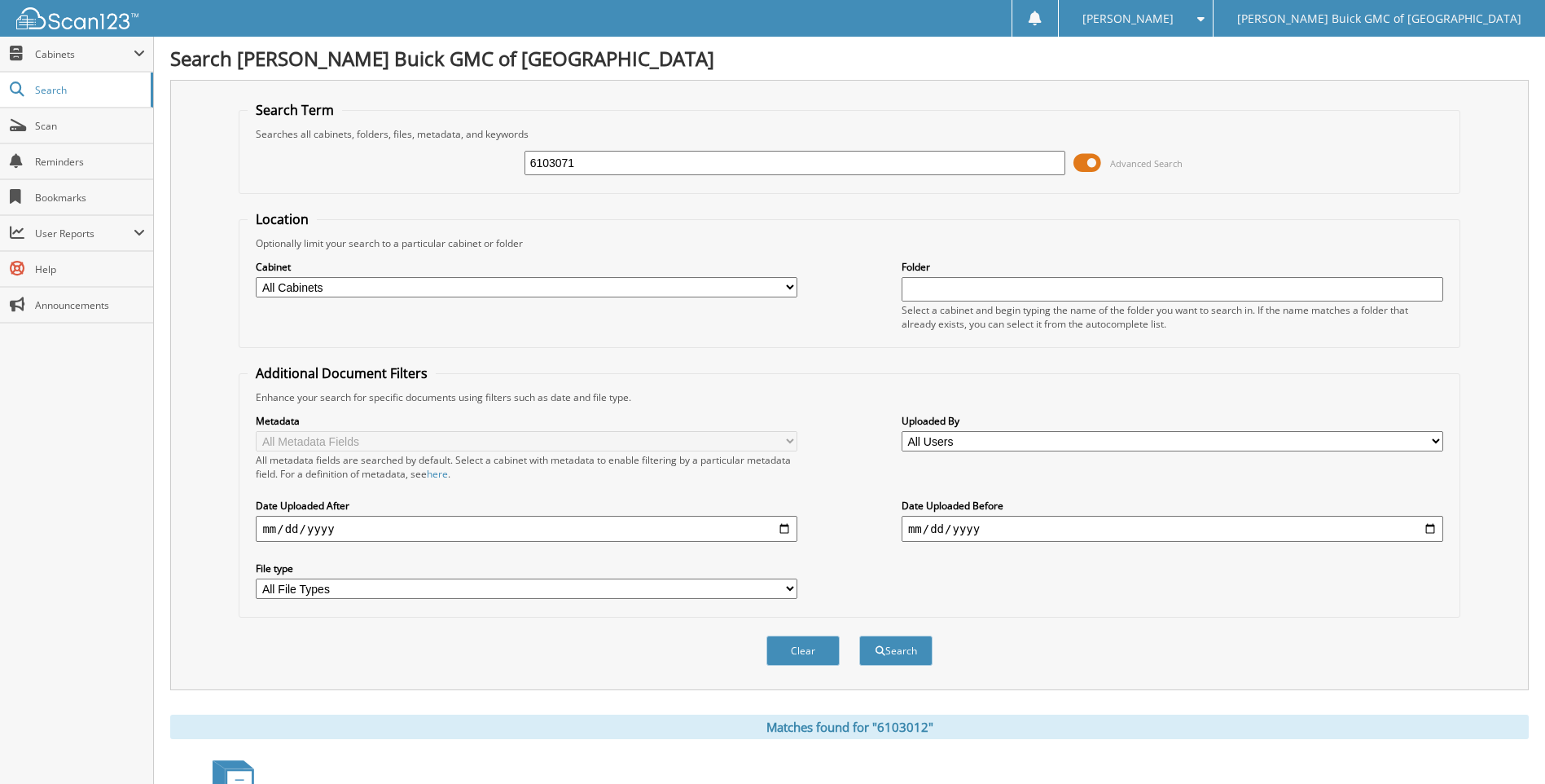
type input "6103071"
click at [860, 635] on button "Search" at bounding box center [896, 650] width 73 height 30
click at [717, 158] on input "6103071" at bounding box center [795, 163] width 542 height 25
type input "6103074"
click at [860, 635] on button "Search" at bounding box center [896, 650] width 73 height 30
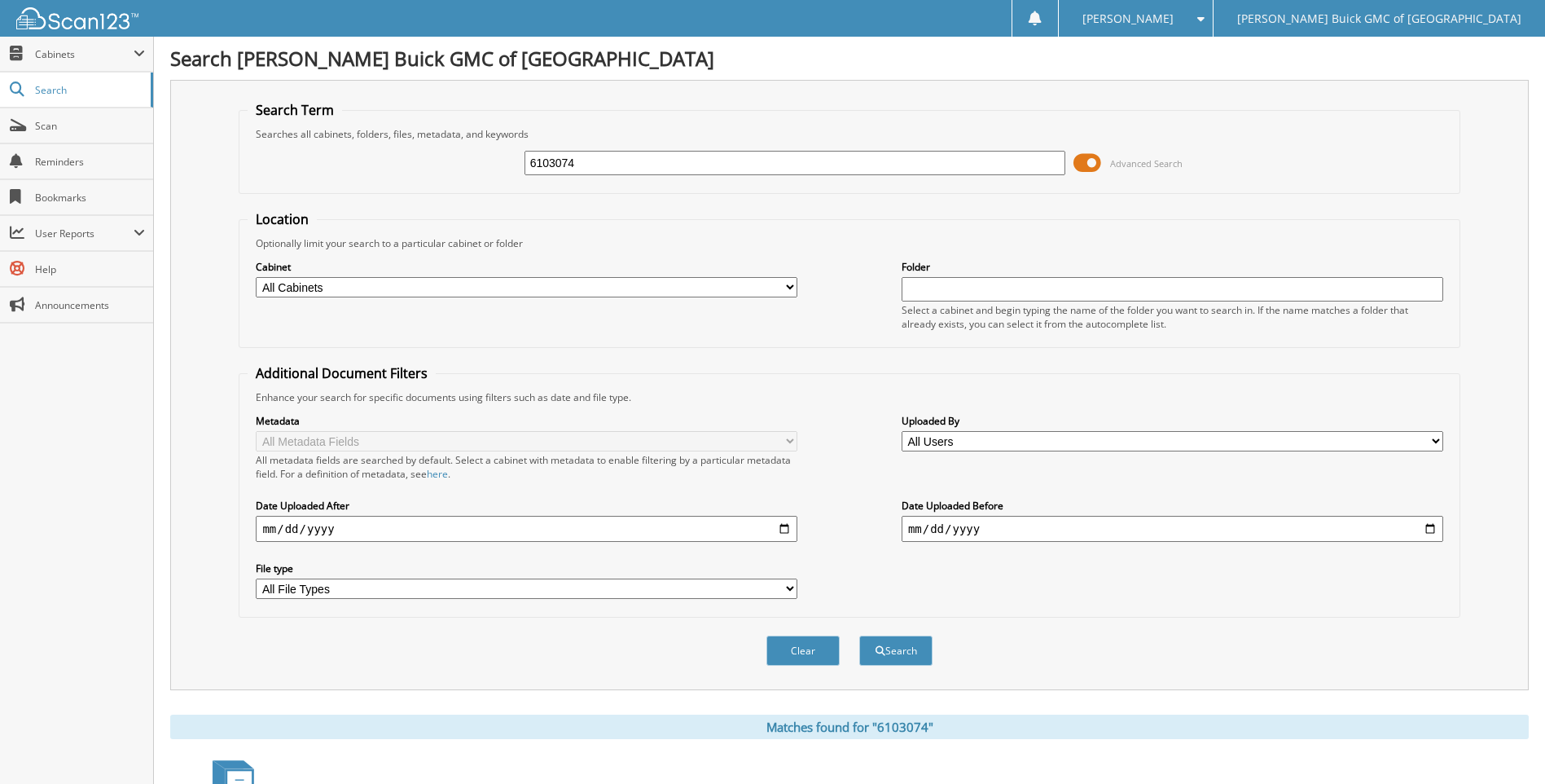
click at [717, 158] on input "6103074" at bounding box center [795, 163] width 542 height 25
type input "6103061"
click at [860, 635] on button "Search" at bounding box center [896, 650] width 73 height 30
click at [717, 158] on input "6103061" at bounding box center [795, 163] width 542 height 25
type input "6103096"
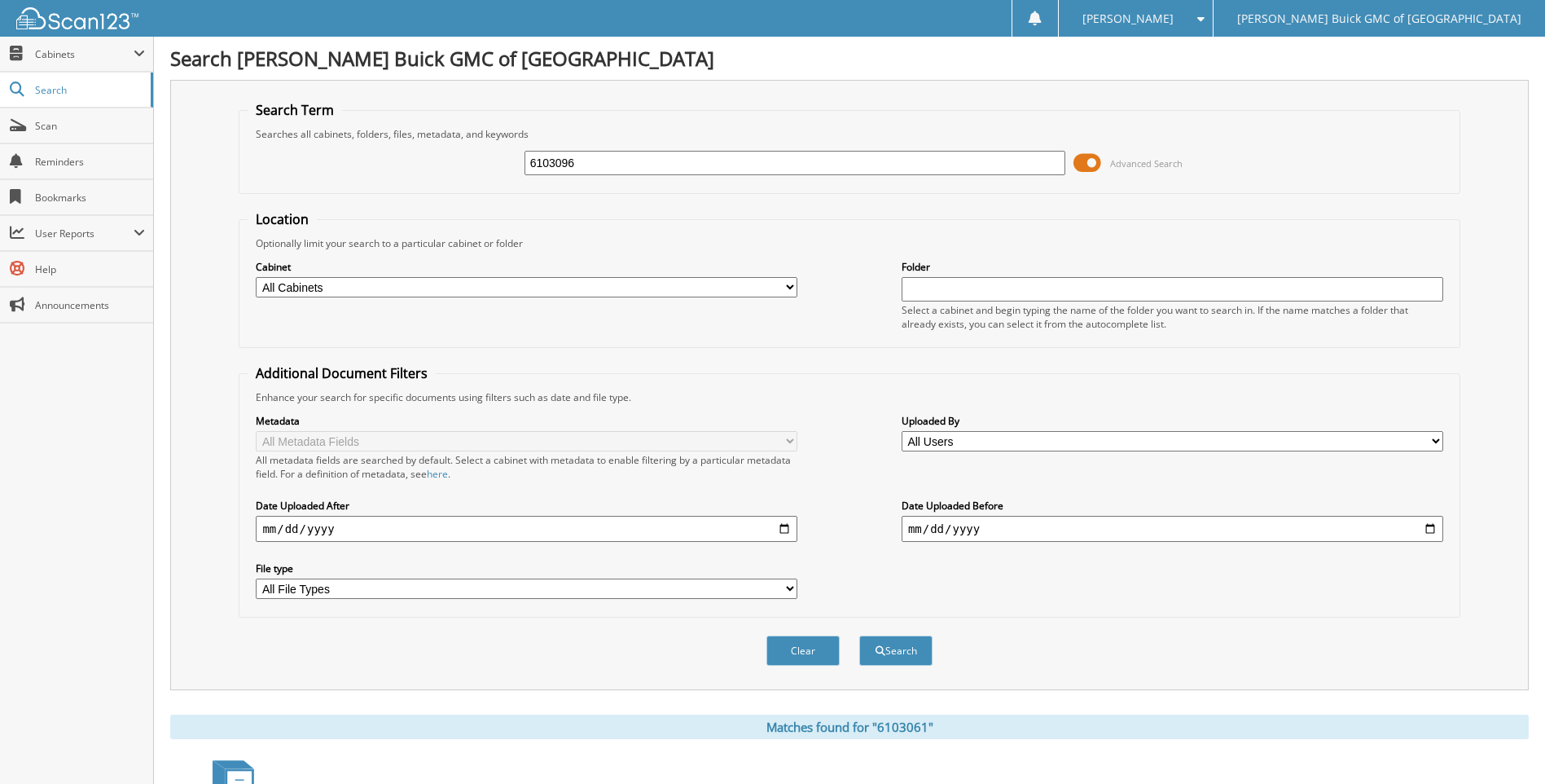
click at [860, 635] on button "Search" at bounding box center [896, 650] width 73 height 30
drag, startPoint x: 0, startPoint y: 0, endPoint x: 717, endPoint y: 158, distance: 734.2
click at [717, 158] on input "6103096" at bounding box center [795, 163] width 542 height 25
type input "6103044"
click at [860, 635] on button "Search" at bounding box center [896, 650] width 73 height 30
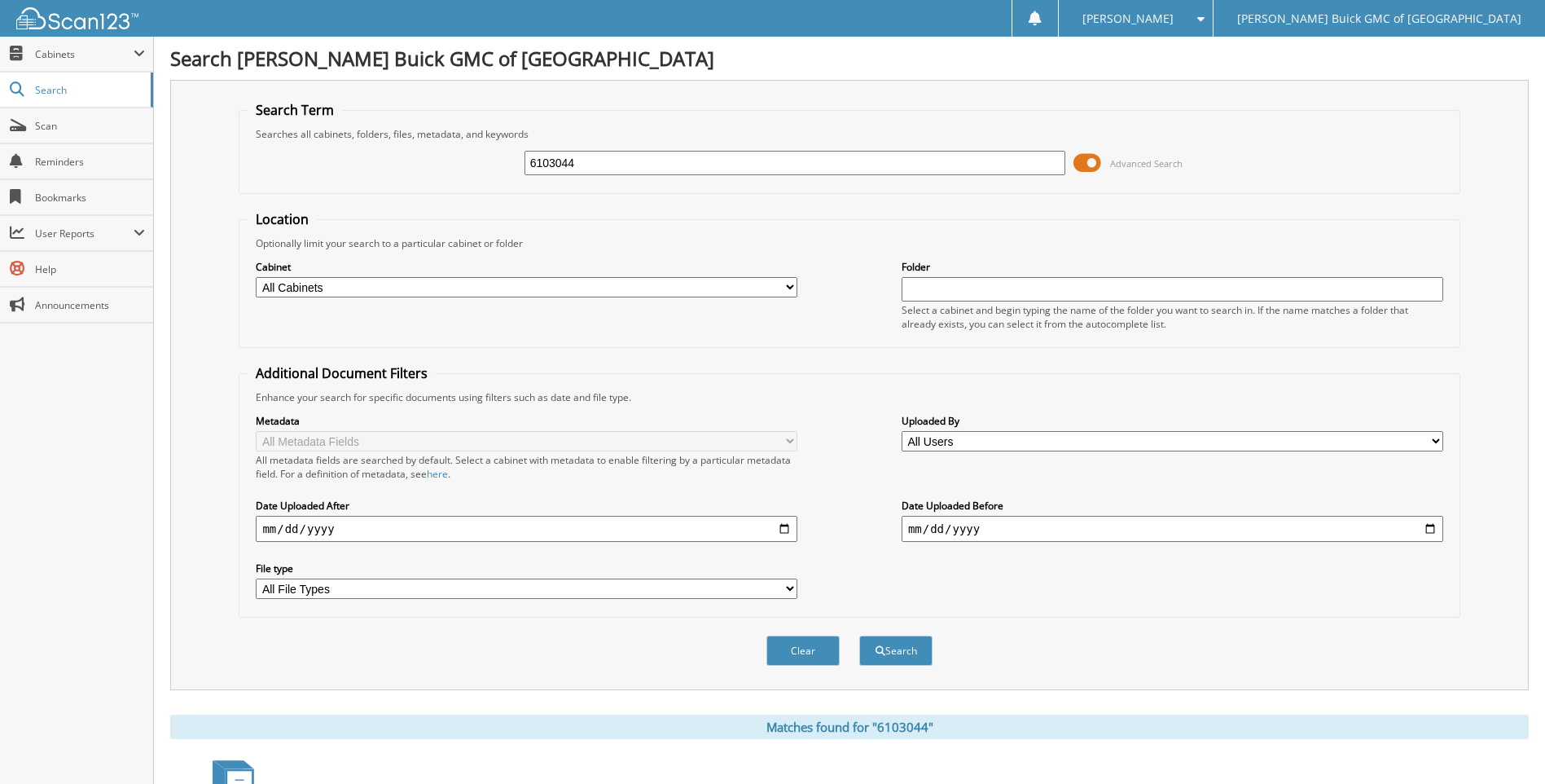
click at [717, 158] on input "6103044" at bounding box center [795, 163] width 542 height 25
type input "6103103"
click at [860, 635] on button "Search" at bounding box center [896, 650] width 73 height 30
click at [717, 158] on input "6103103" at bounding box center [795, 163] width 542 height 25
type input "6102995"
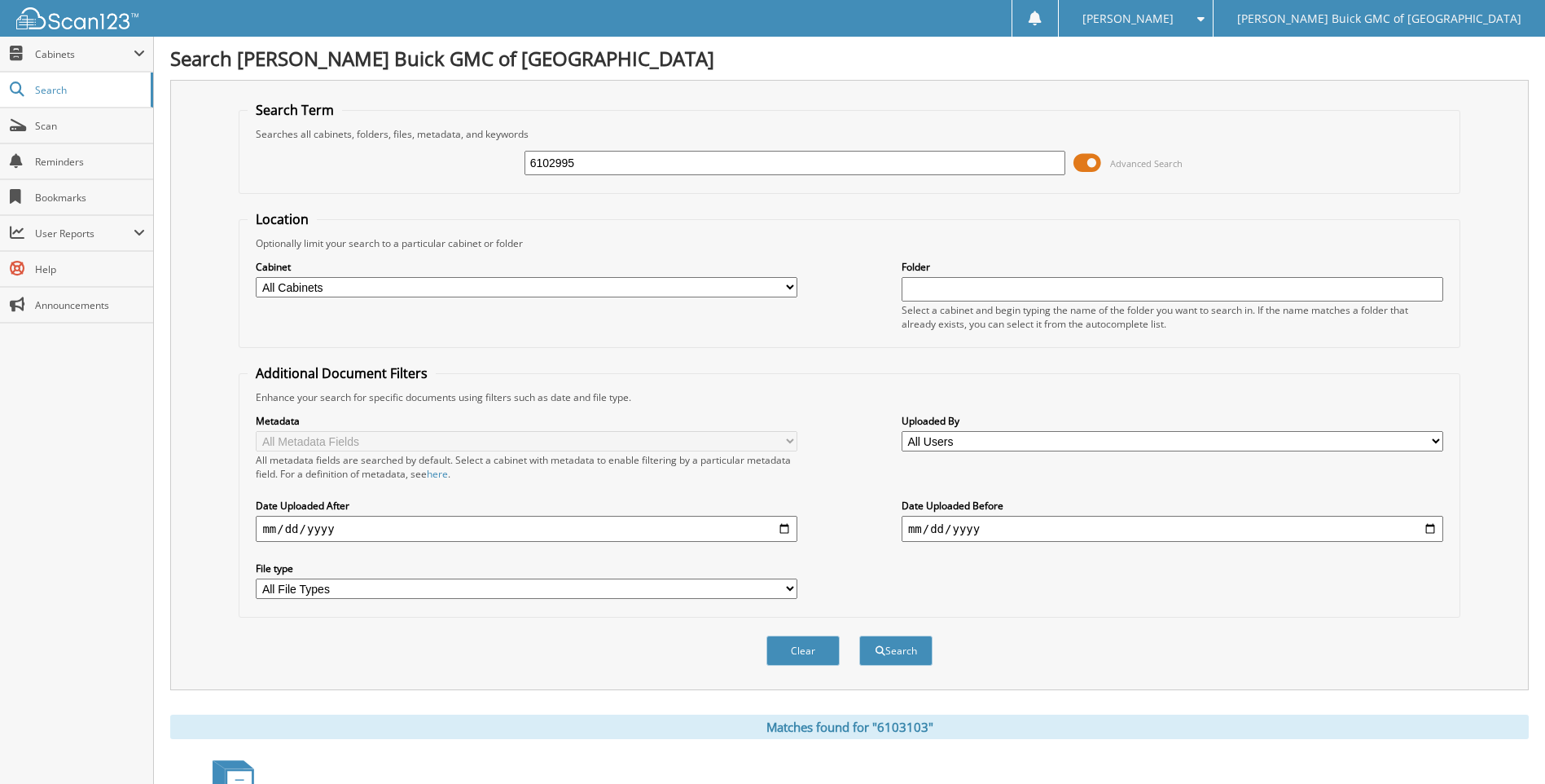
click at [860, 635] on button "Search" at bounding box center [896, 650] width 73 height 30
click at [717, 158] on input "6102995" at bounding box center [795, 163] width 542 height 25
type input "6103110"
click at [860, 635] on button "Search" at bounding box center [896, 650] width 73 height 30
click at [717, 158] on input "6103110" at bounding box center [795, 163] width 542 height 25
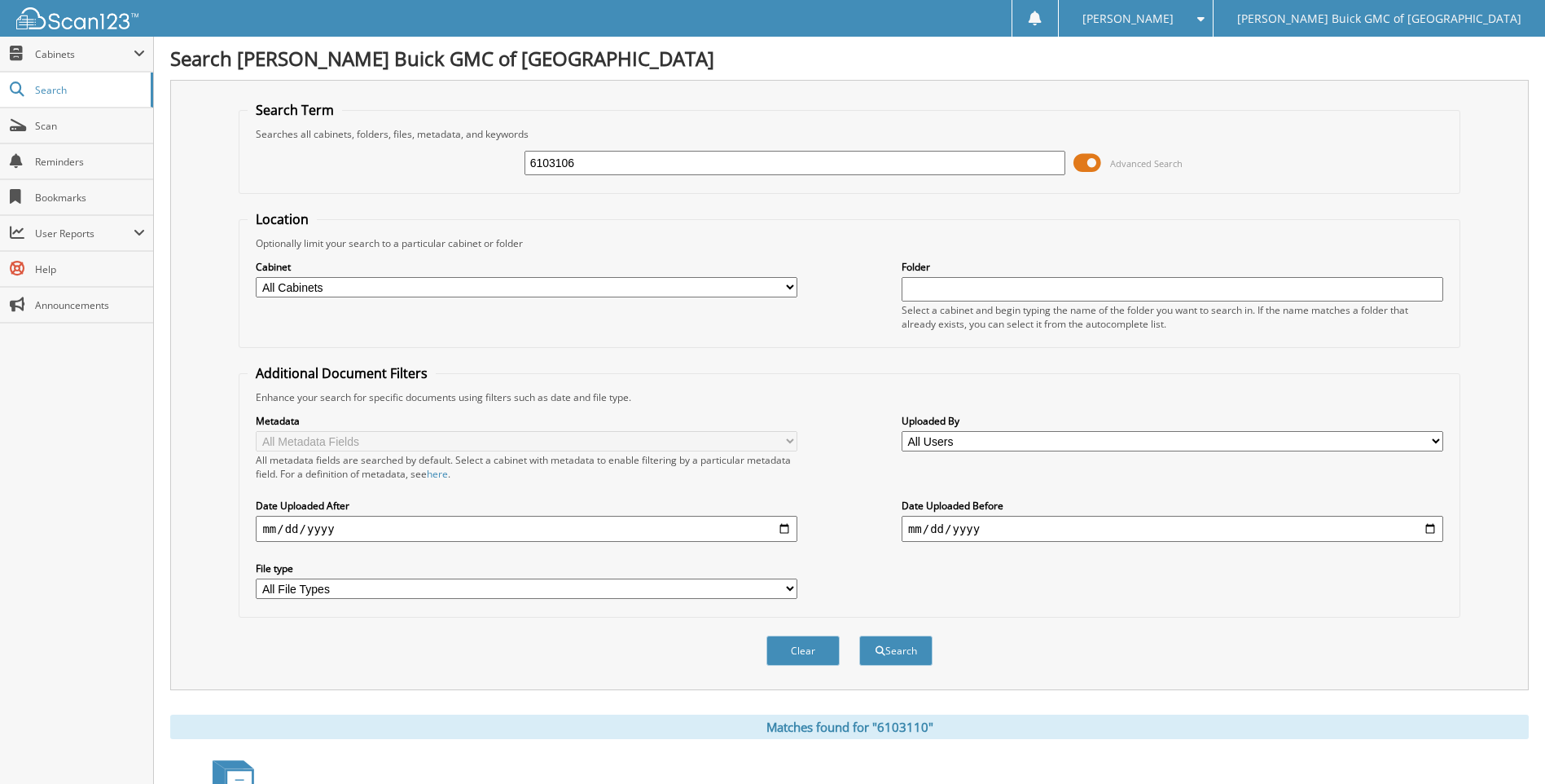
type input "6103106"
click at [860, 635] on button "Search" at bounding box center [896, 650] width 73 height 30
click at [717, 158] on input "6103106" at bounding box center [795, 163] width 542 height 25
type input "6103072"
click at [860, 635] on button "Search" at bounding box center [896, 650] width 73 height 30
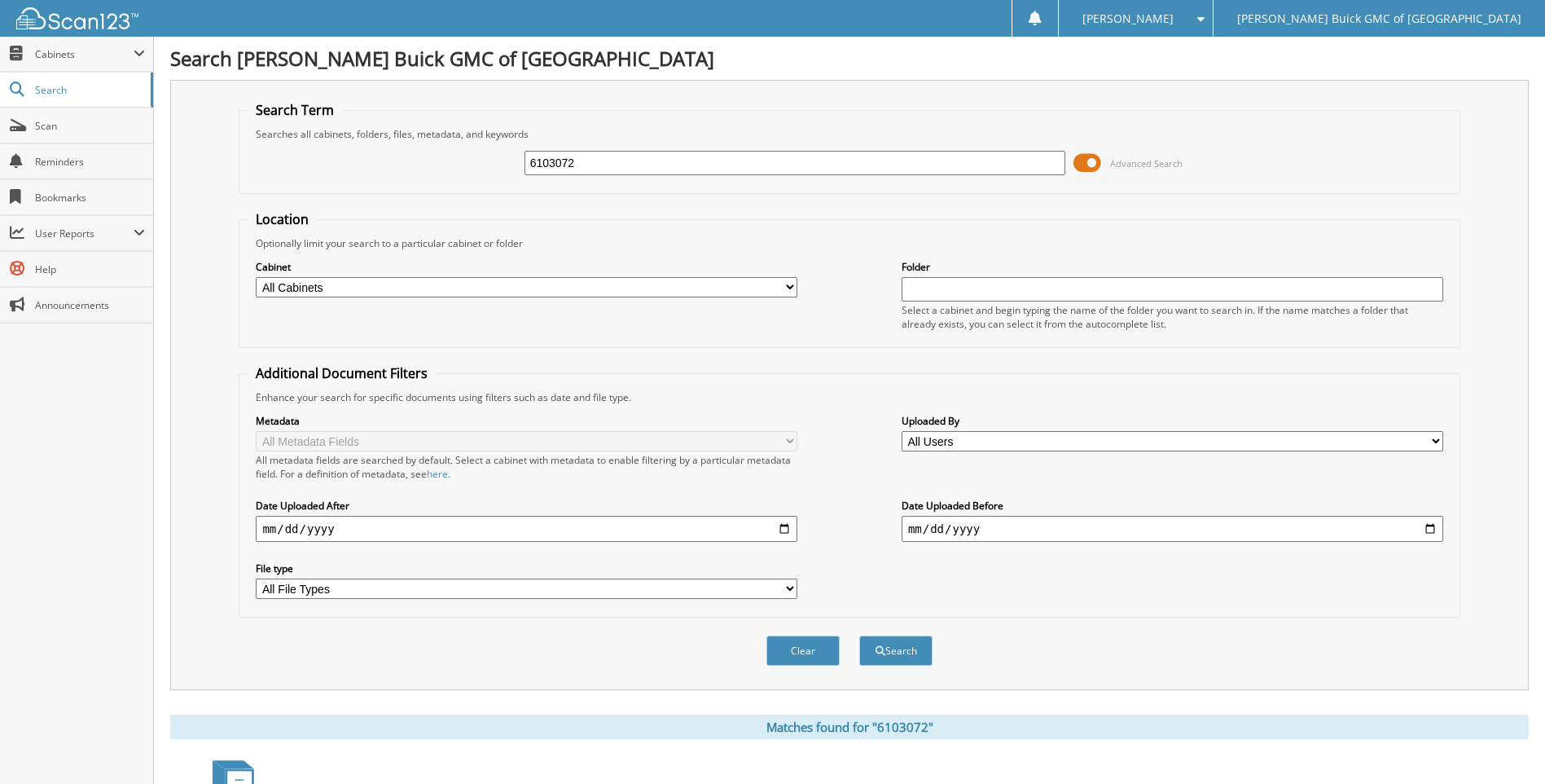
drag, startPoint x: 0, startPoint y: 0, endPoint x: 717, endPoint y: 158, distance: 734.2
click at [717, 158] on input "6103072" at bounding box center [795, 163] width 542 height 25
type input "6103050"
click at [860, 635] on button "Search" at bounding box center [896, 650] width 73 height 30
click at [717, 158] on input "6103050" at bounding box center [795, 163] width 542 height 25
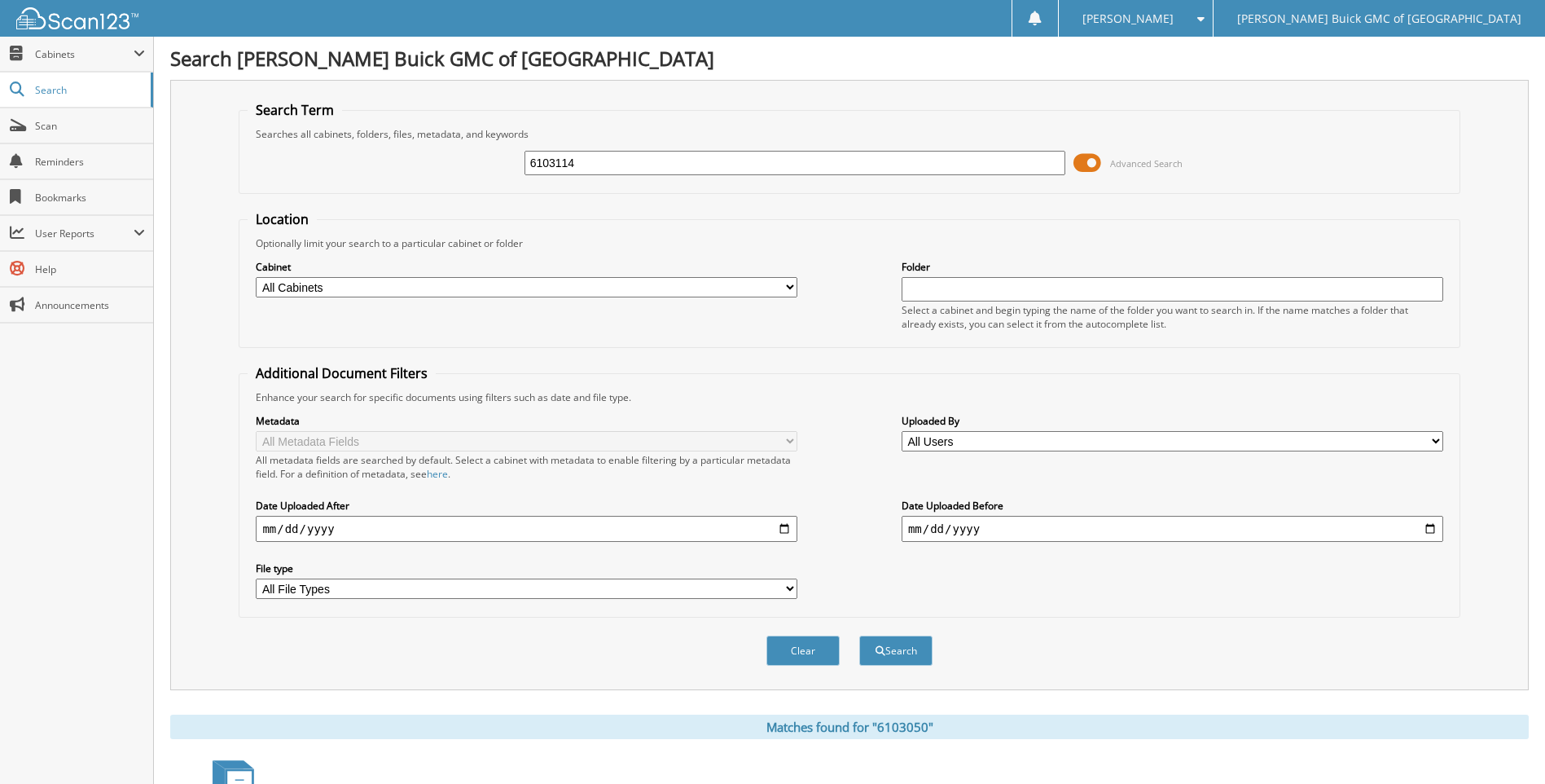
type input "6103114"
click at [860, 635] on button "Search" at bounding box center [896, 650] width 73 height 30
click at [717, 158] on input "6103114" at bounding box center [795, 163] width 542 height 25
type input "6103062"
click at [860, 635] on button "Search" at bounding box center [896, 650] width 73 height 30
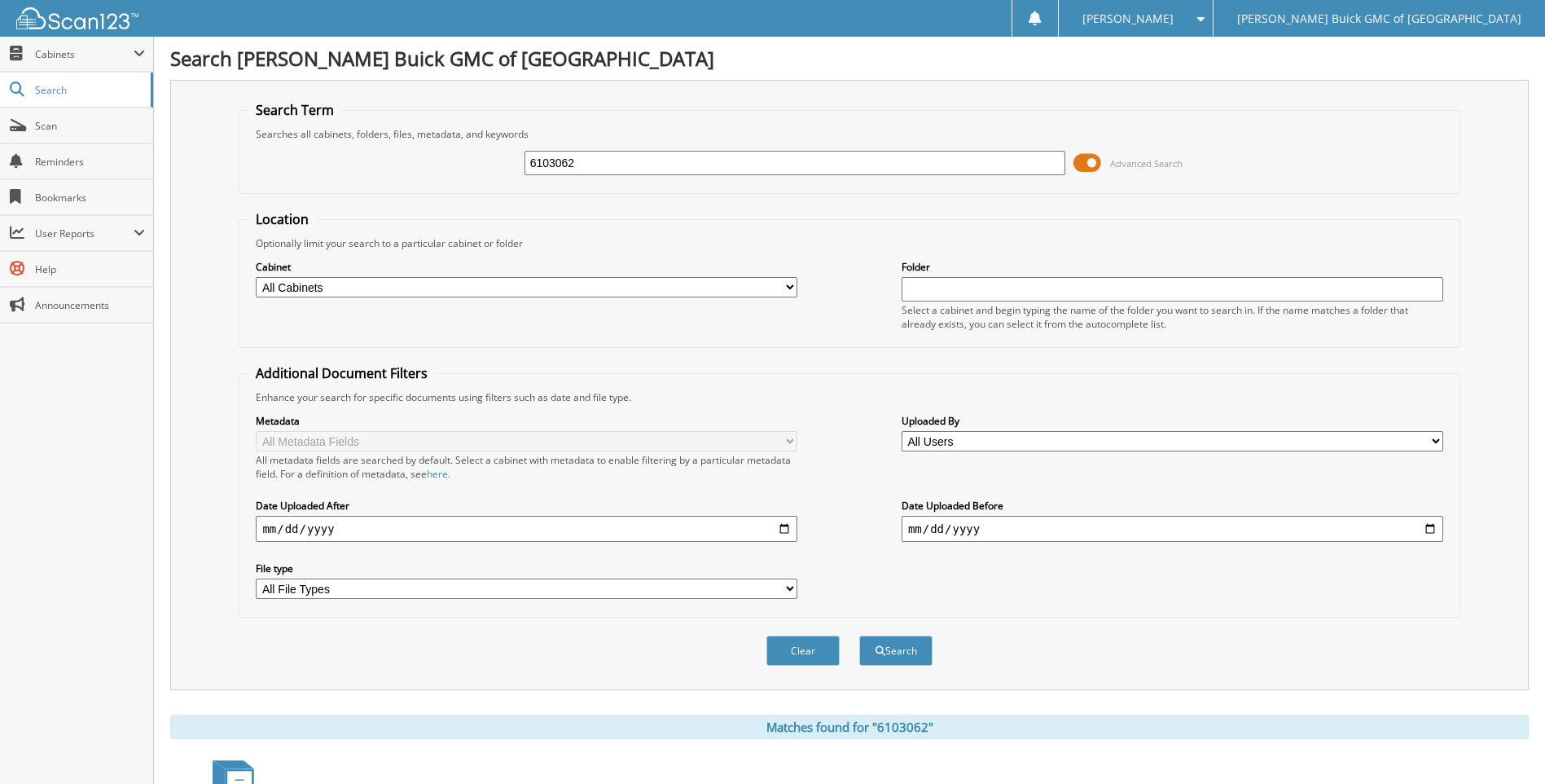
click at [717, 158] on input "6103062" at bounding box center [795, 163] width 542 height 25
type input "6"
type input "9108289"
click at [860, 635] on button "Search" at bounding box center [896, 650] width 73 height 30
click at [717, 158] on input "9108289" at bounding box center [795, 163] width 542 height 25
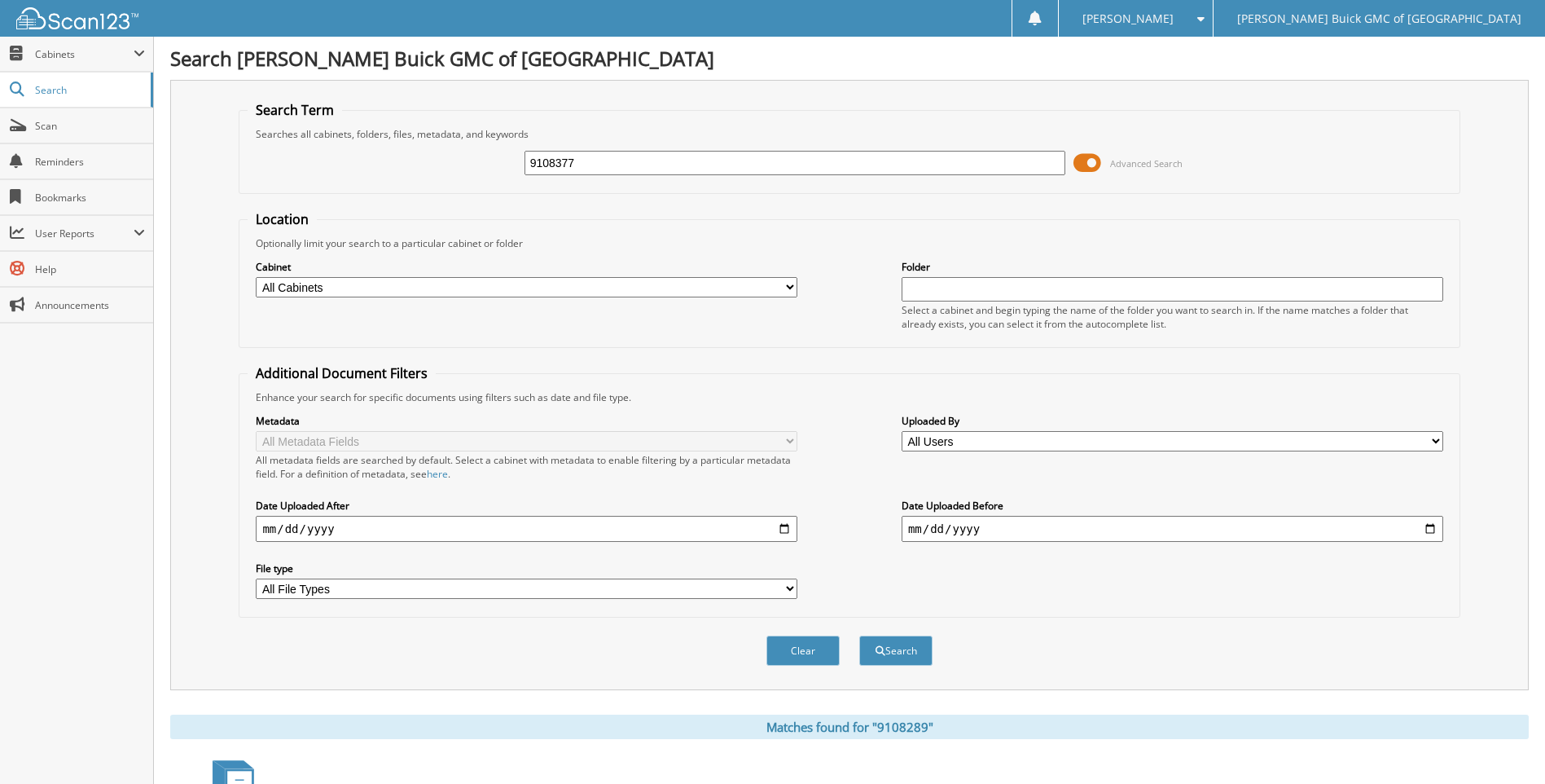
type input "9108377"
click at [860, 635] on button "Search" at bounding box center [896, 650] width 73 height 30
click at [717, 158] on input "9108377" at bounding box center [795, 163] width 542 height 25
type input "9108280"
click at [860, 635] on button "Search" at bounding box center [896, 650] width 73 height 30
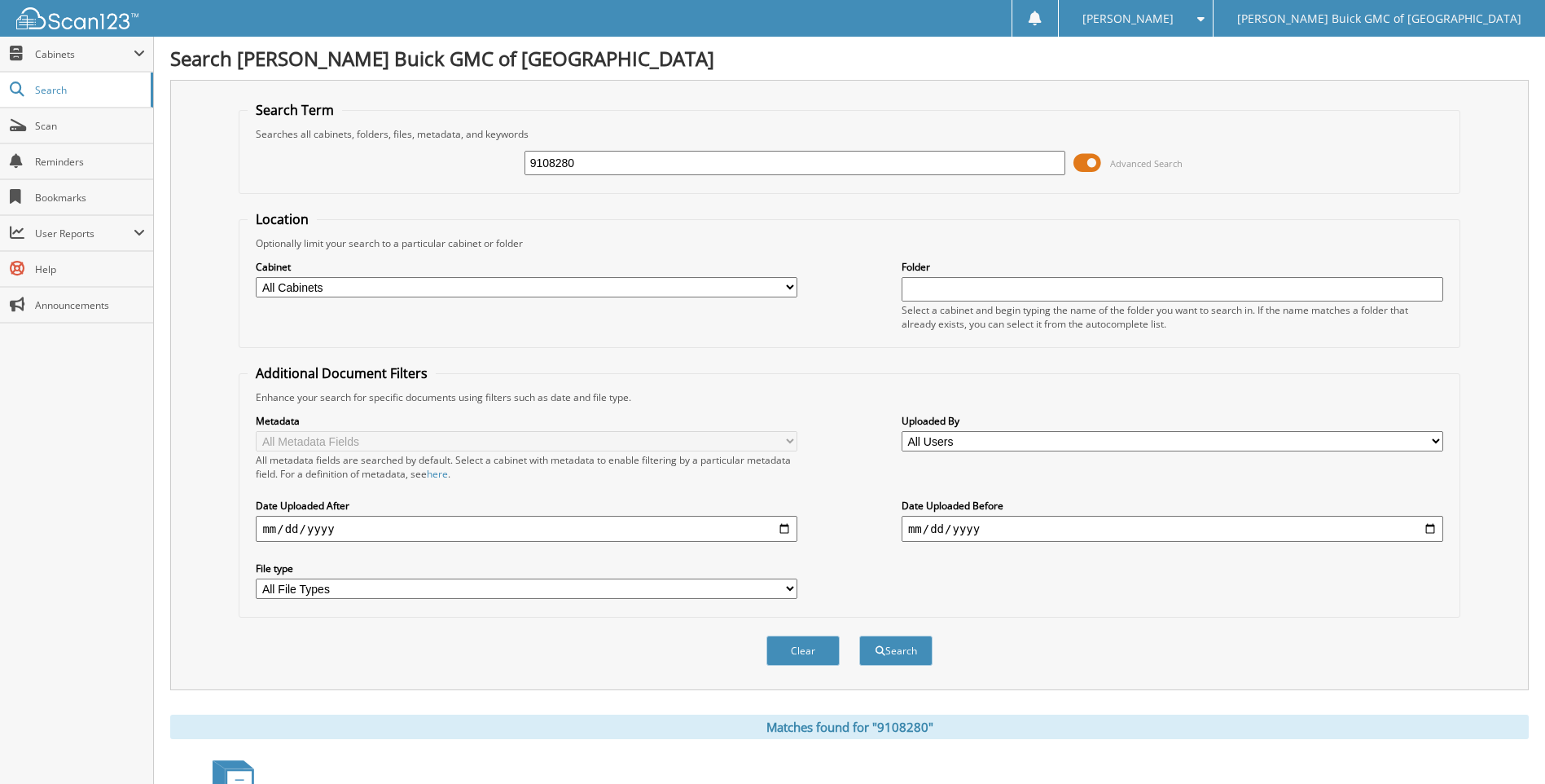
drag, startPoint x: 0, startPoint y: 0, endPoint x: 717, endPoint y: 158, distance: 734.2
click at [717, 158] on input "9108280" at bounding box center [795, 163] width 542 height 25
type input "9108287"
click at [860, 635] on button "Search" at bounding box center [896, 650] width 73 height 30
drag, startPoint x: 0, startPoint y: 0, endPoint x: 717, endPoint y: 158, distance: 734.2
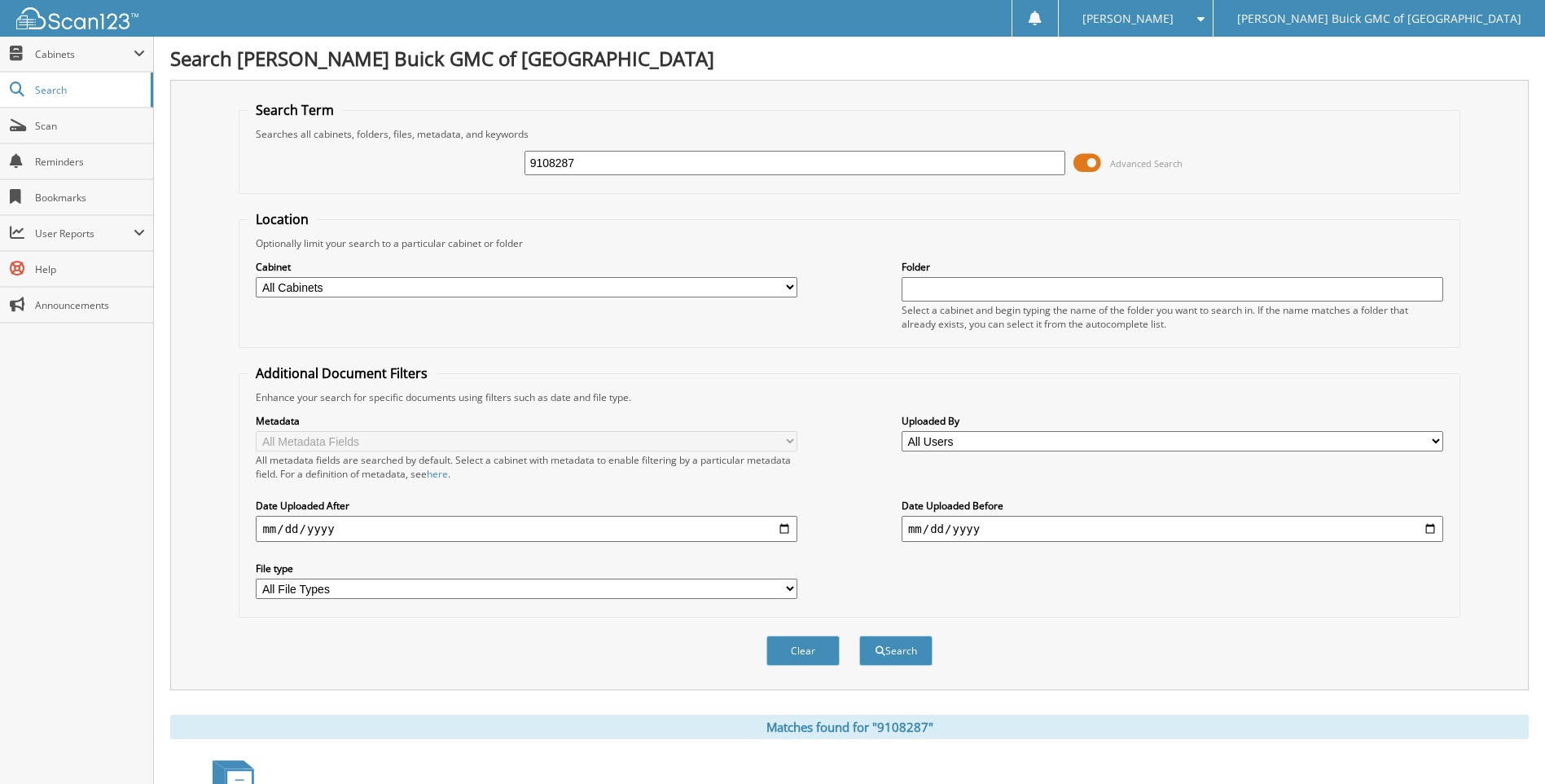
click at [717, 158] on input "9108287" at bounding box center [795, 163] width 542 height 25
type input "9"
type input "[DATE] SHUTTLE"
click at [860, 635] on button "Search" at bounding box center [896, 650] width 73 height 30
click at [589, 166] on input "[DATE] SHUTTLE" at bounding box center [795, 163] width 542 height 25
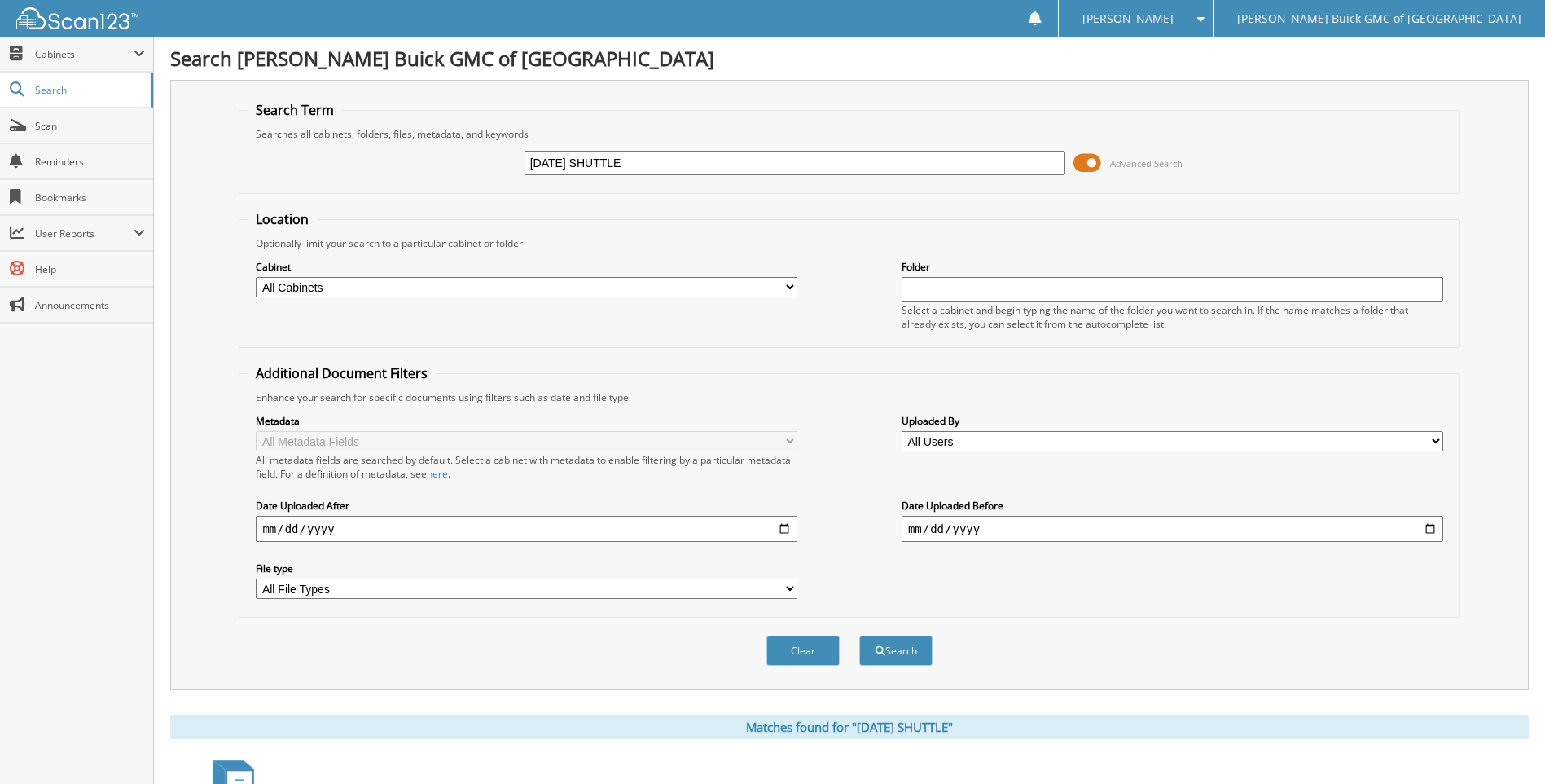
type input "[DATE] SHUTTLE"
click at [860, 635] on button "Search" at bounding box center [896, 650] width 73 height 30
